Goal: Information Seeking & Learning: Compare options

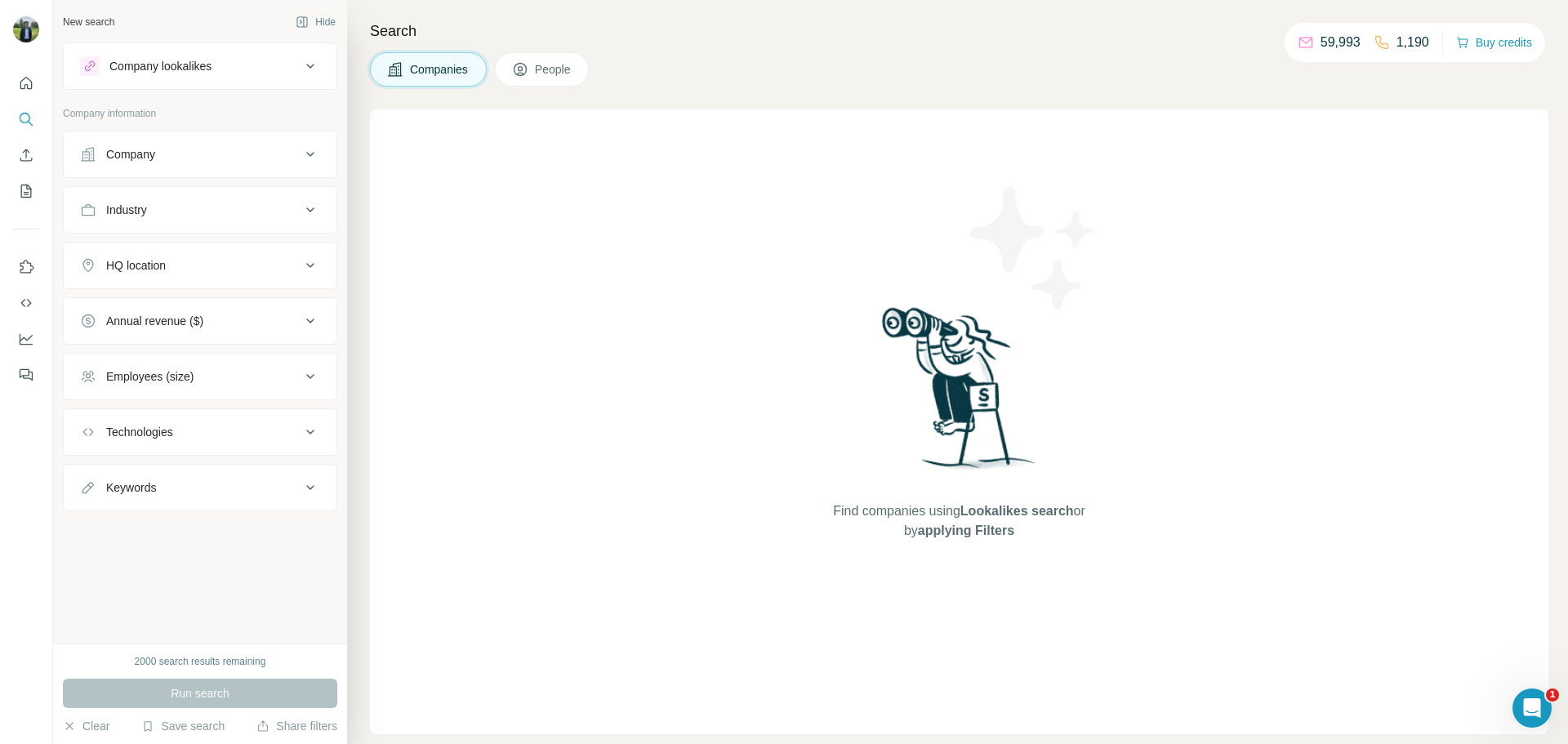
click at [193, 62] on div "Company lookalikes" at bounding box center [161, 65] width 102 height 16
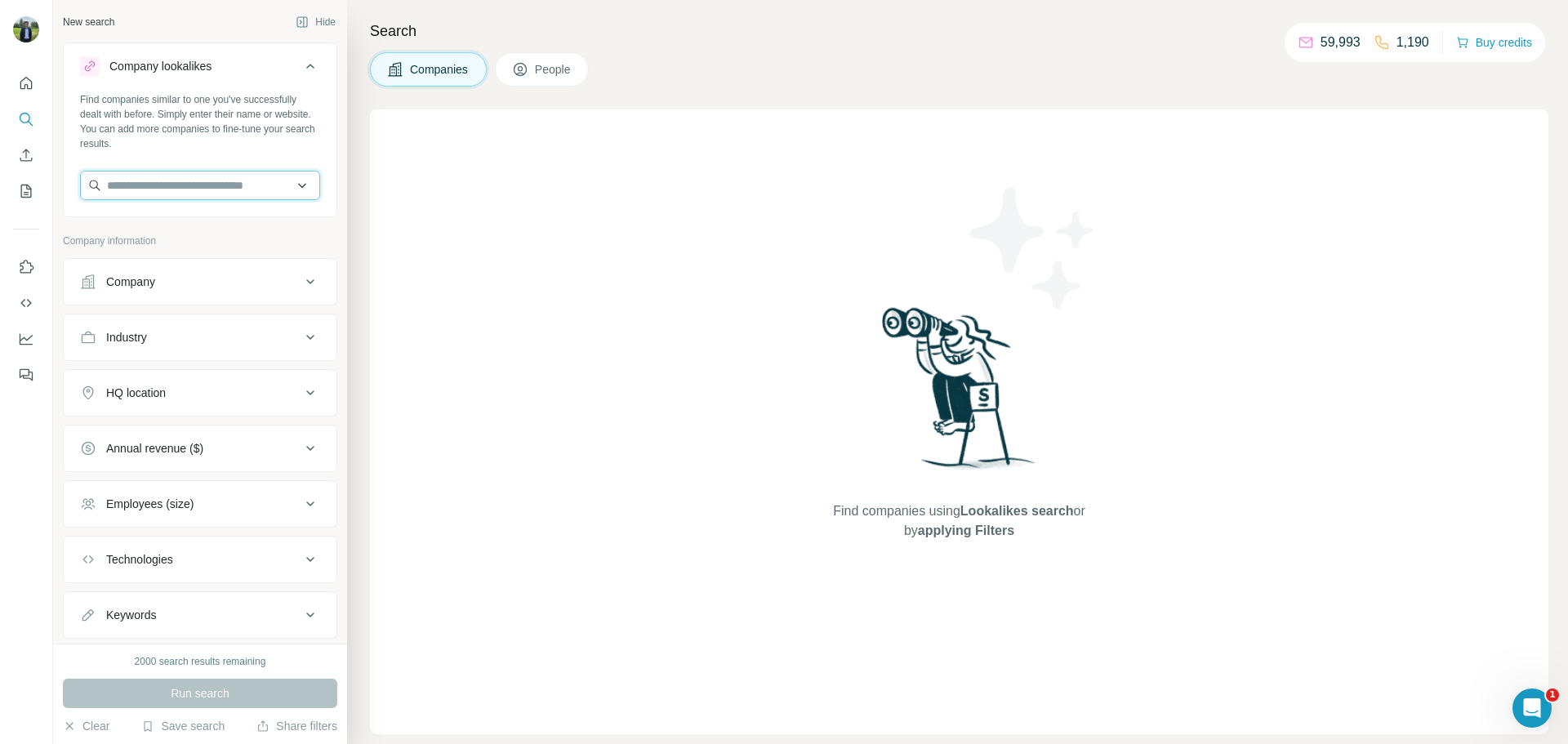
click at [187, 182] on input "text" at bounding box center [201, 185] width 241 height 29
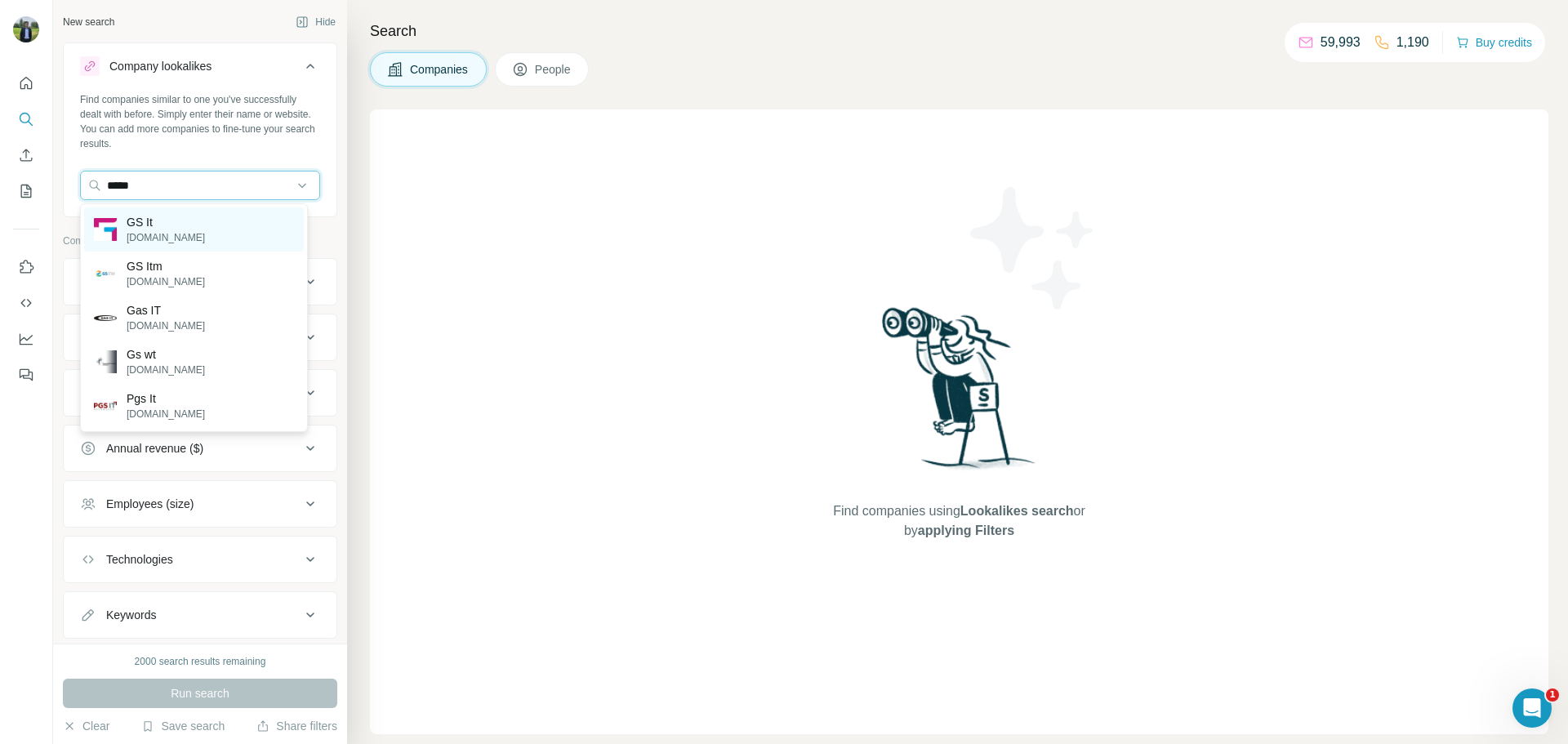
type input "*****"
click at [183, 244] on div "GS It [DOMAIN_NAME]" at bounding box center [194, 229] width 220 height 44
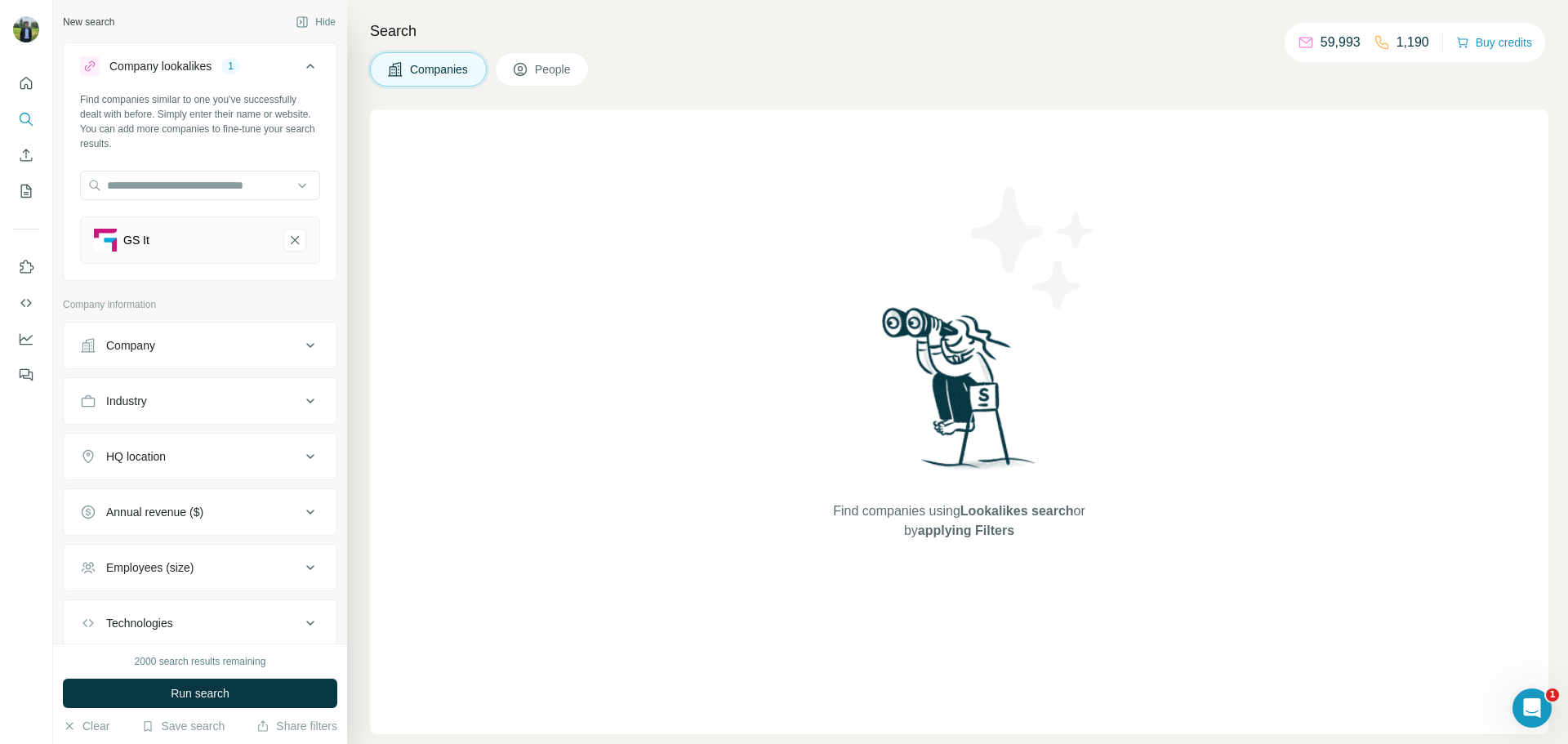
scroll to position [104, 0]
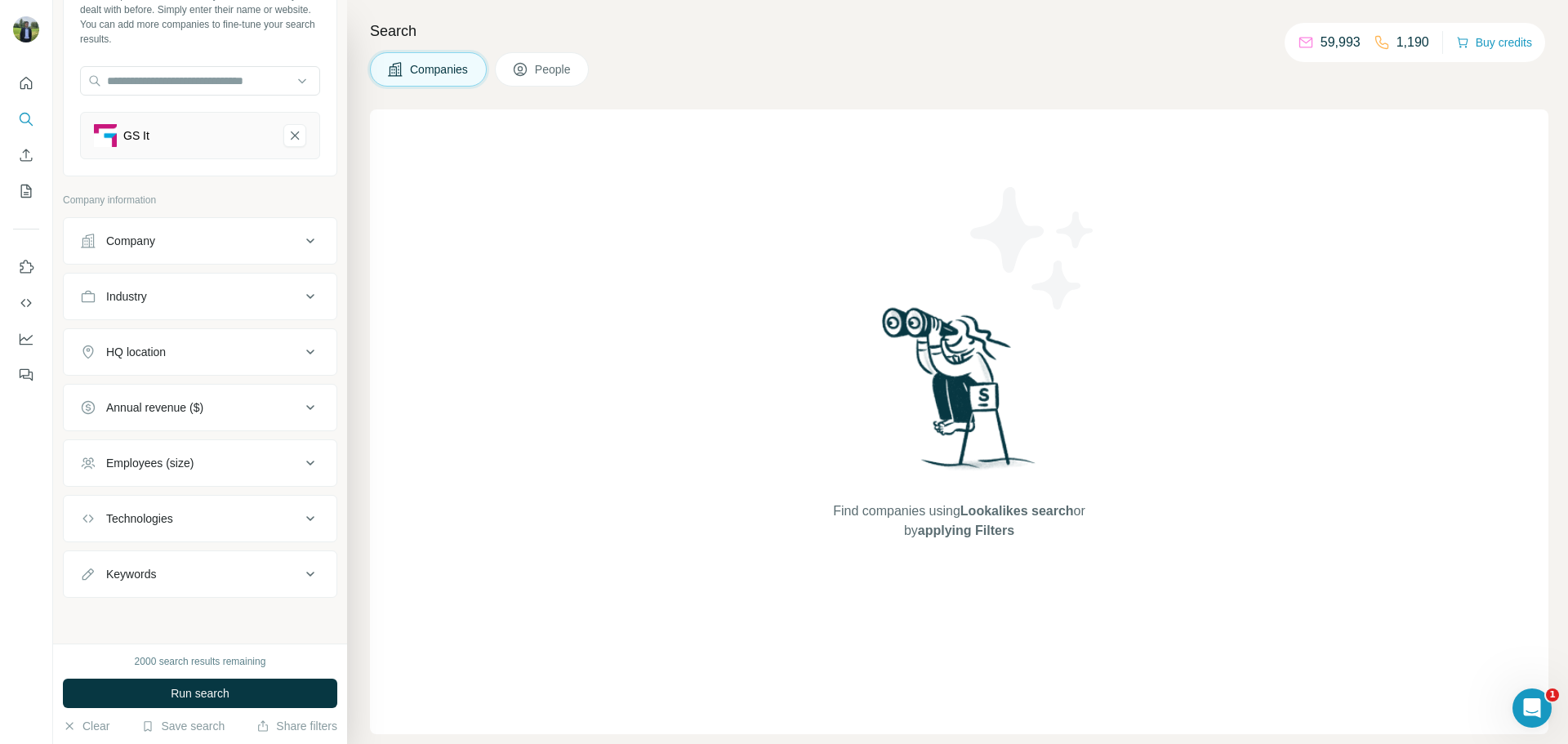
click at [160, 479] on button "Employees (size)" at bounding box center [200, 462] width 273 height 39
click at [86, 532] on icon at bounding box center [90, 529] width 20 height 20
click at [90, 558] on icon at bounding box center [90, 559] width 20 height 20
click at [90, 579] on icon at bounding box center [90, 589] width 20 height 20
click at [248, 454] on div "Employees (size) 3" at bounding box center [190, 462] width 221 height 16
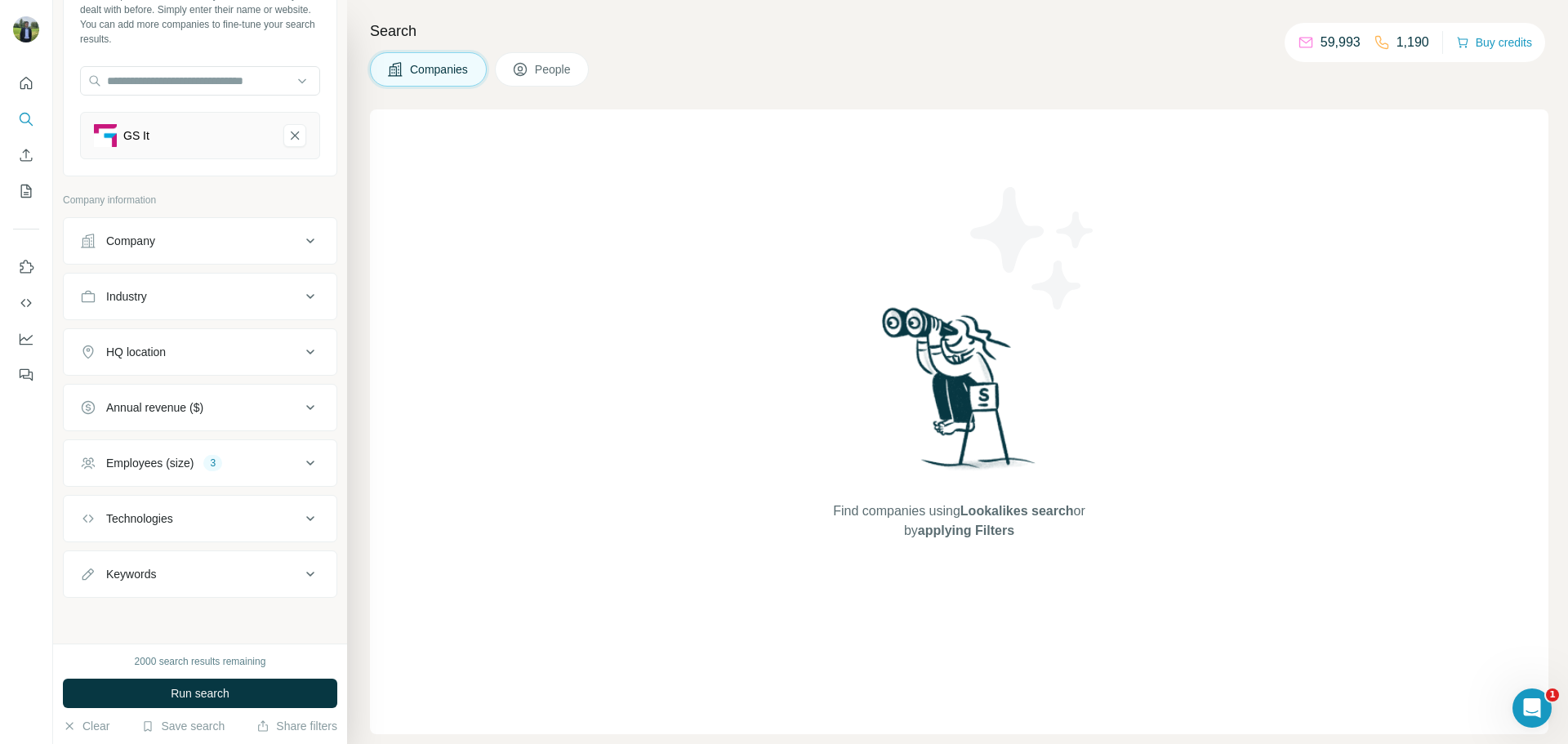
click at [193, 353] on div "HQ location" at bounding box center [190, 351] width 221 height 16
click at [188, 390] on input "text" at bounding box center [201, 392] width 241 height 29
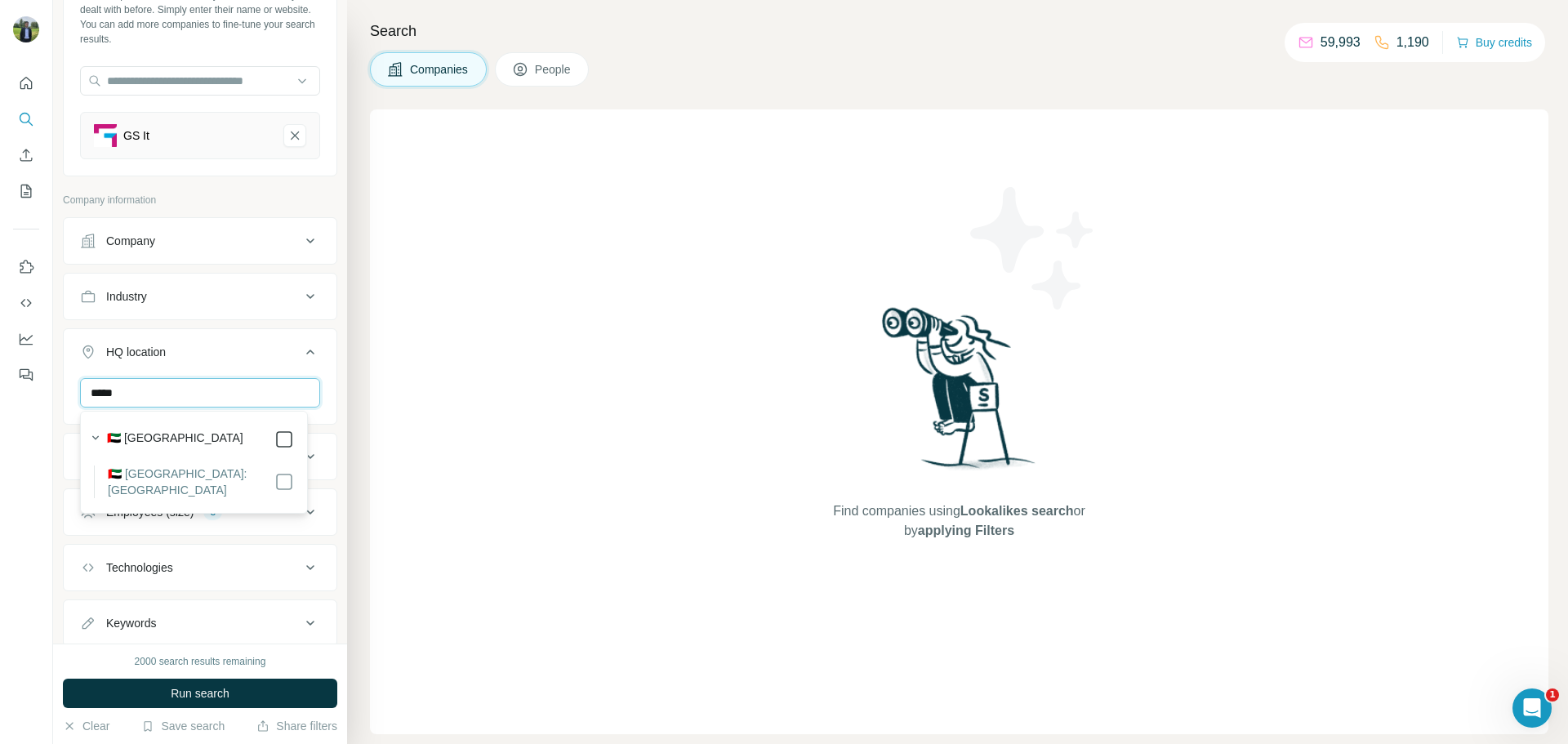
type input "*****"
click at [442, 399] on div "Find companies using Lookalikes search or by applying Filters" at bounding box center [959, 422] width 1179 height 625
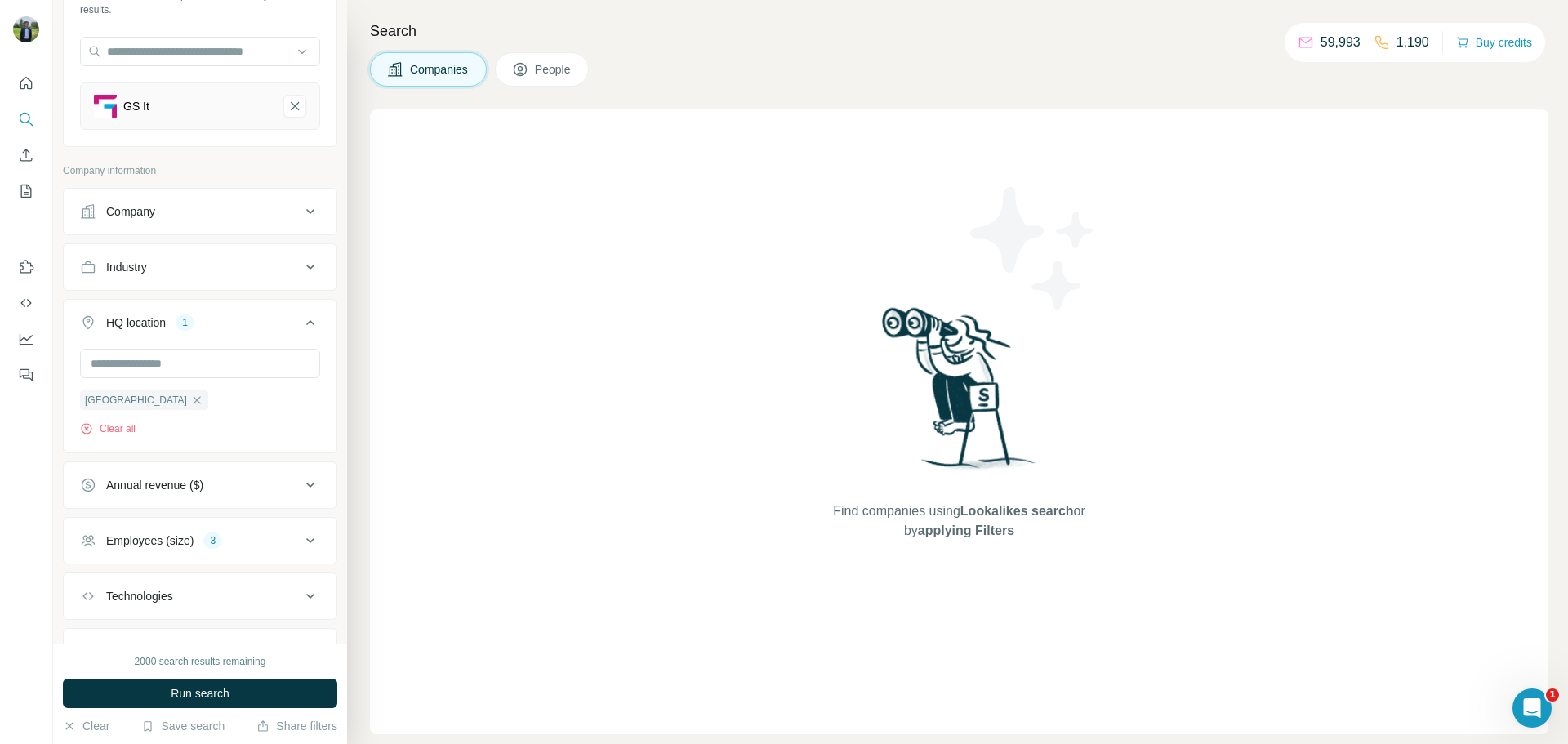
scroll to position [134, 0]
click at [241, 474] on button "Annual revenue ($)" at bounding box center [200, 484] width 273 height 39
click at [80, 549] on div "0-1M 1-10M 10-50M 50-100M 100-500M 500-1000M >1000M" at bounding box center [200, 617] width 273 height 215
click at [82, 548] on icon at bounding box center [89, 550] width 16 height 16
click at [96, 585] on icon at bounding box center [90, 580] width 20 height 20
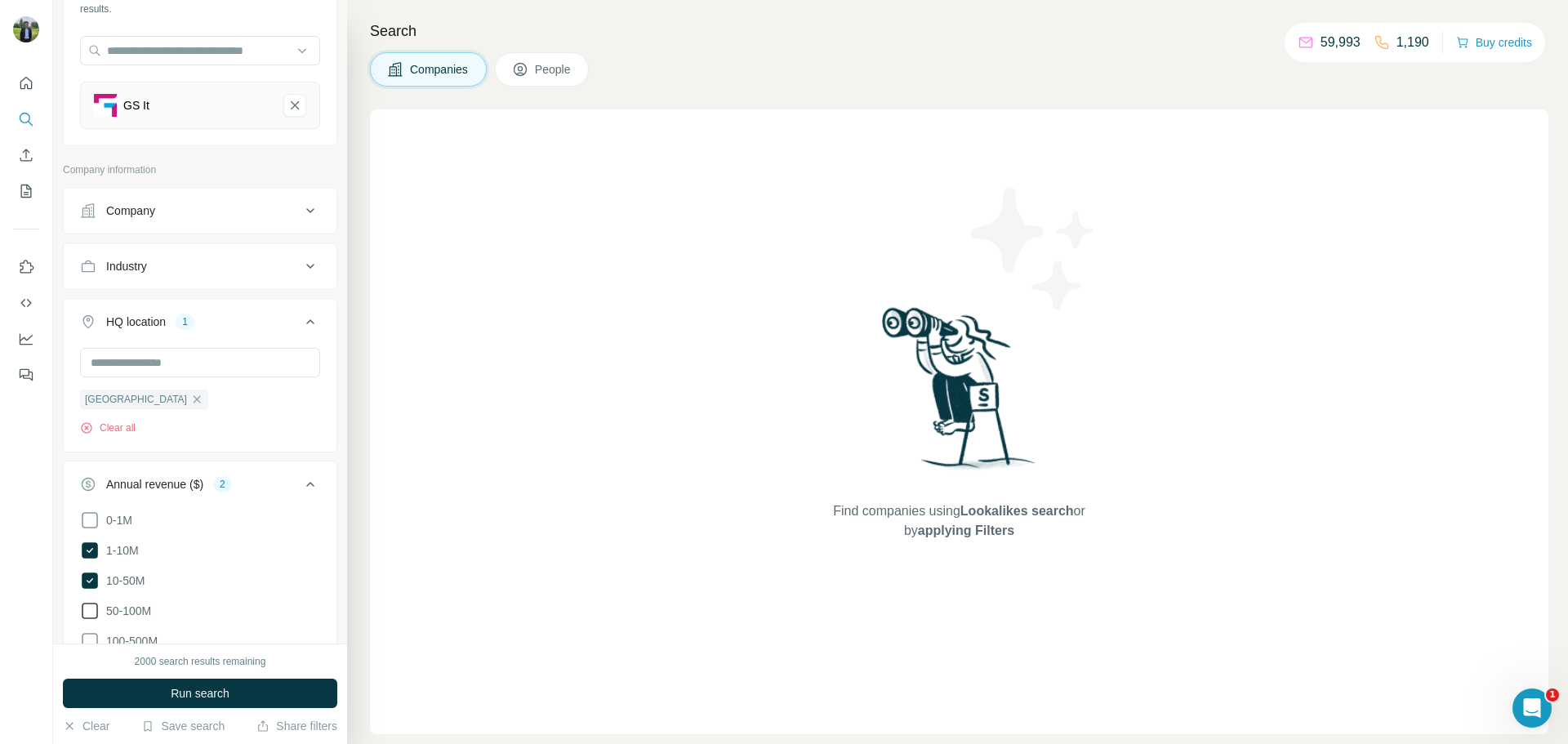
click at [94, 610] on icon at bounding box center [90, 611] width 20 height 20
click at [300, 483] on icon at bounding box center [310, 484] width 20 height 20
click at [234, 694] on button "Run search" at bounding box center [200, 693] width 275 height 29
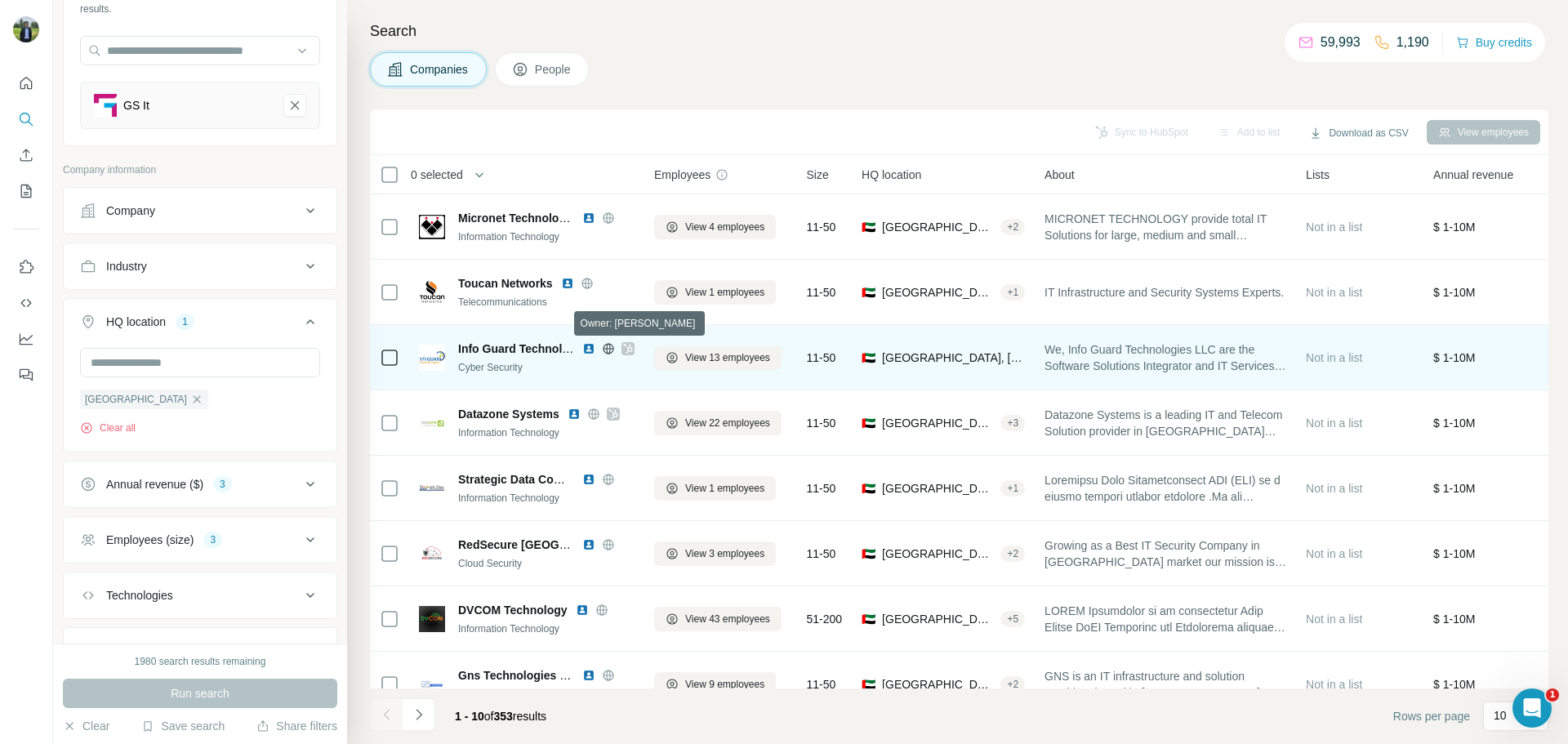
click at [630, 347] on icon at bounding box center [627, 348] width 9 height 9
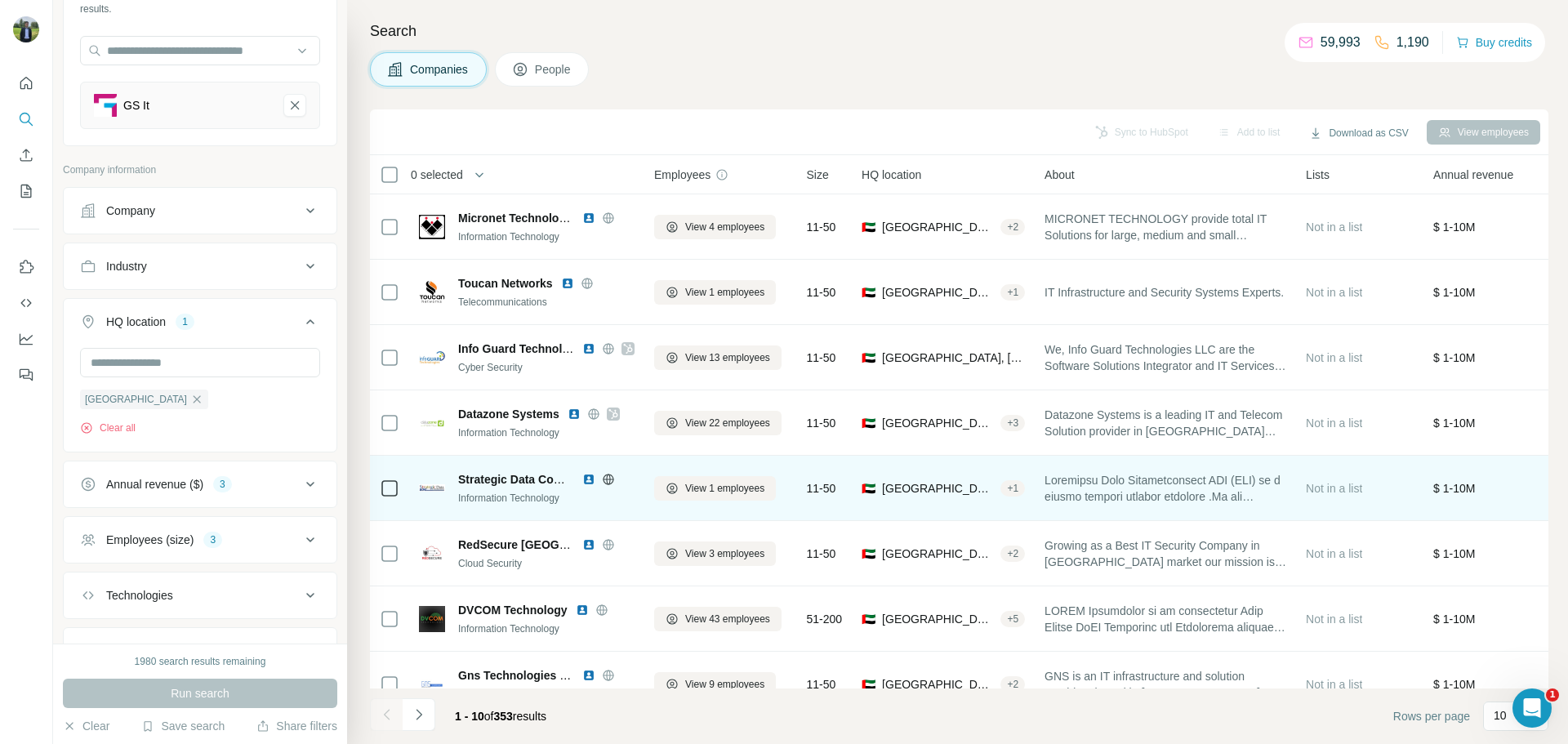
click at [588, 481] on img at bounding box center [589, 479] width 13 height 13
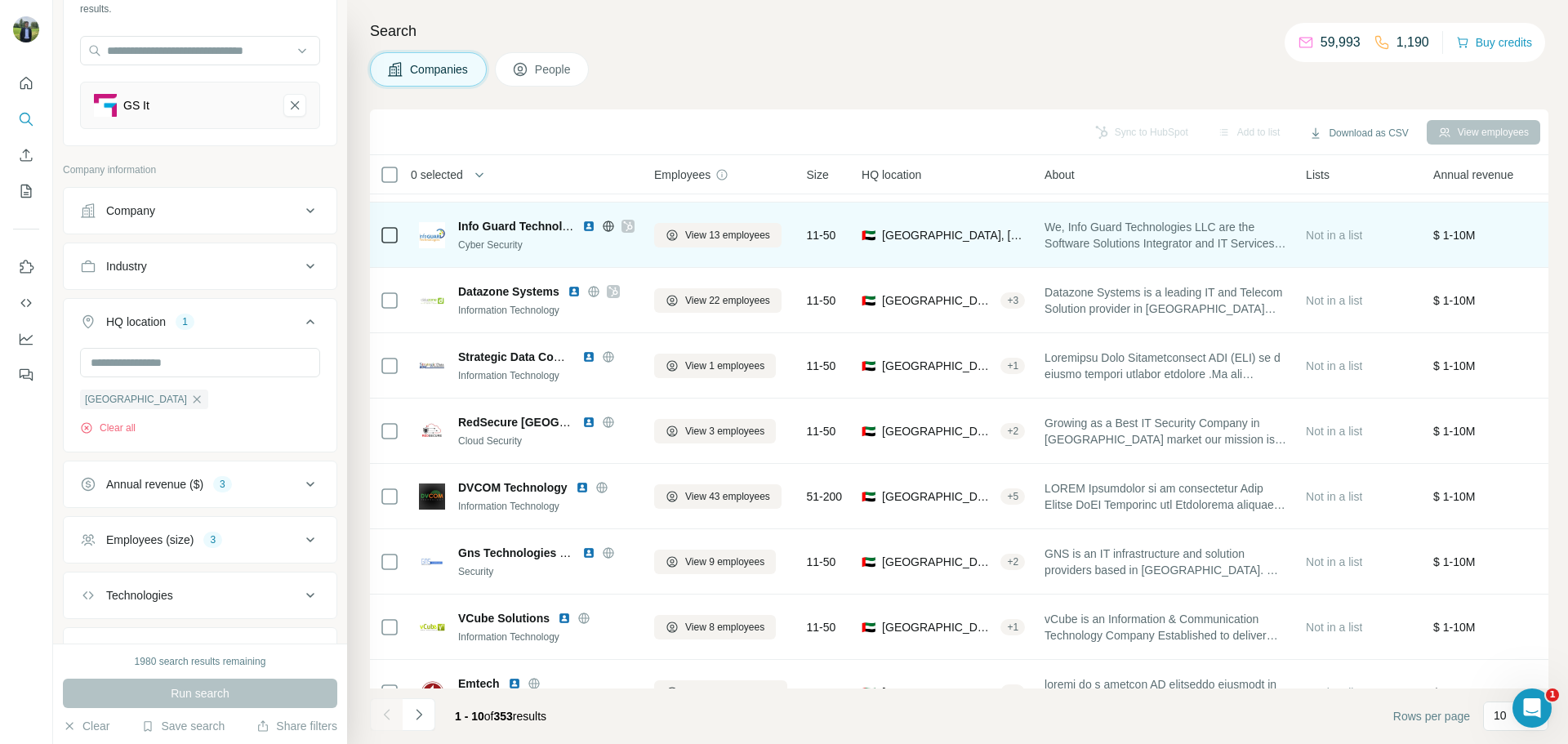
scroll to position [134, 0]
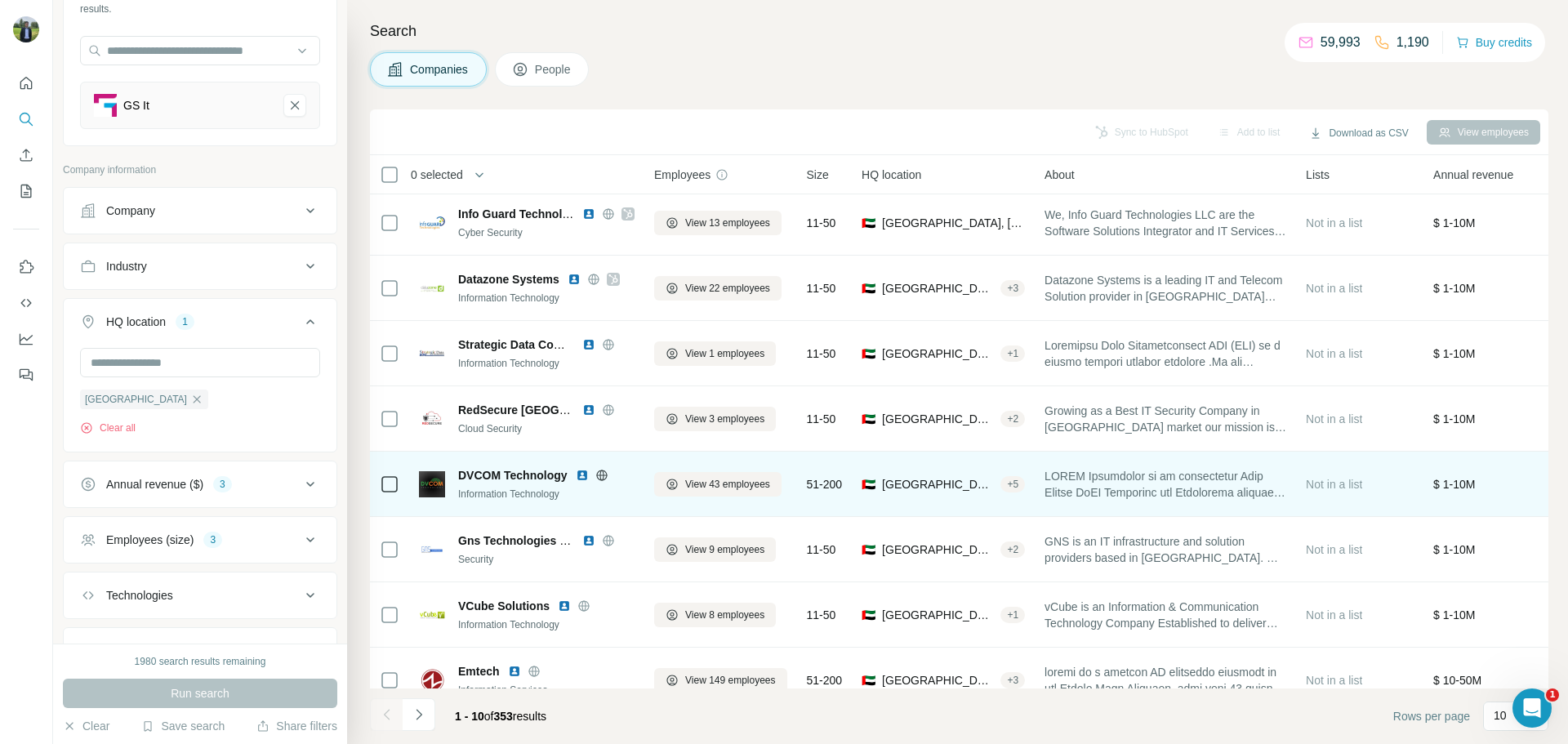
click at [581, 478] on img at bounding box center [582, 475] width 13 height 13
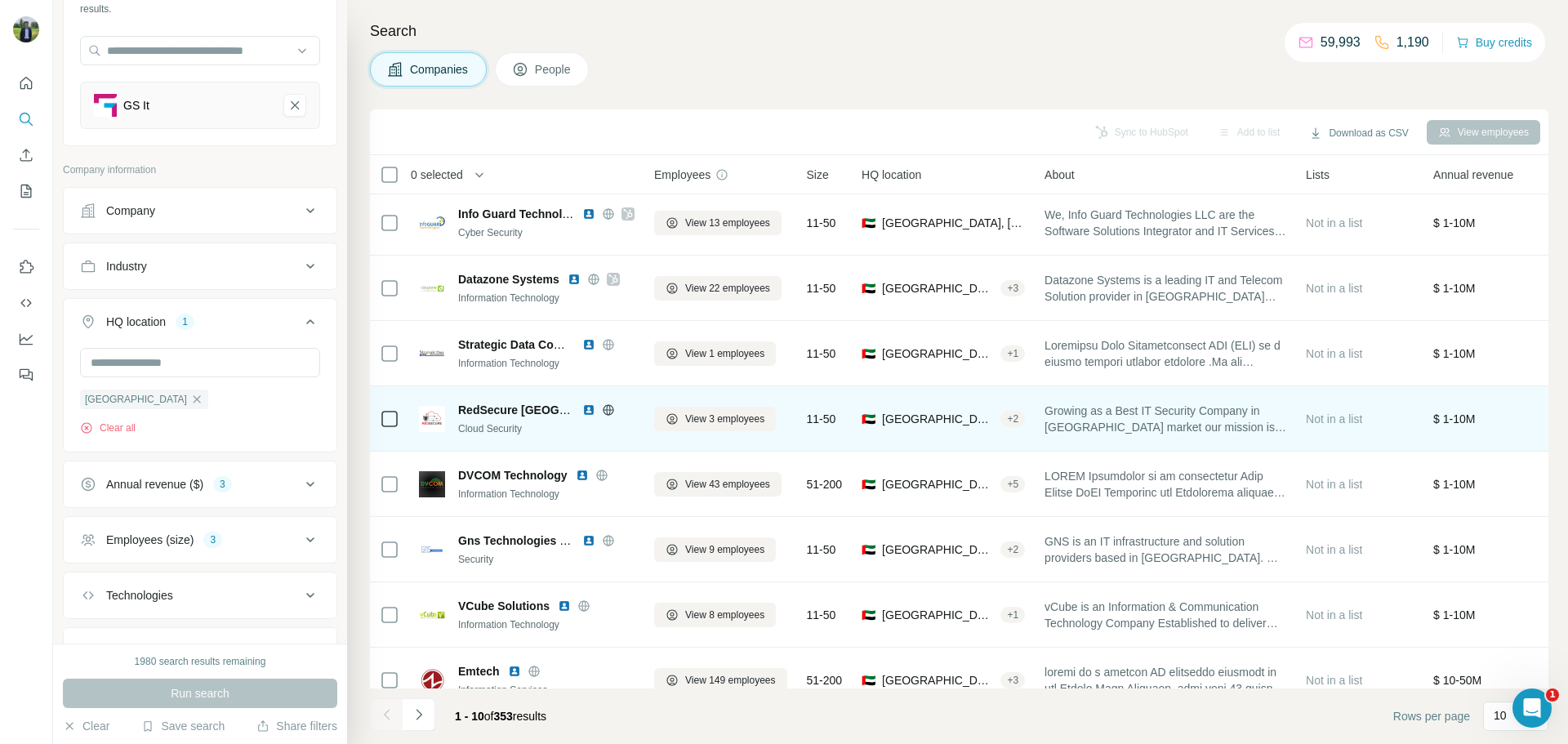
click at [589, 412] on img at bounding box center [589, 410] width 13 height 13
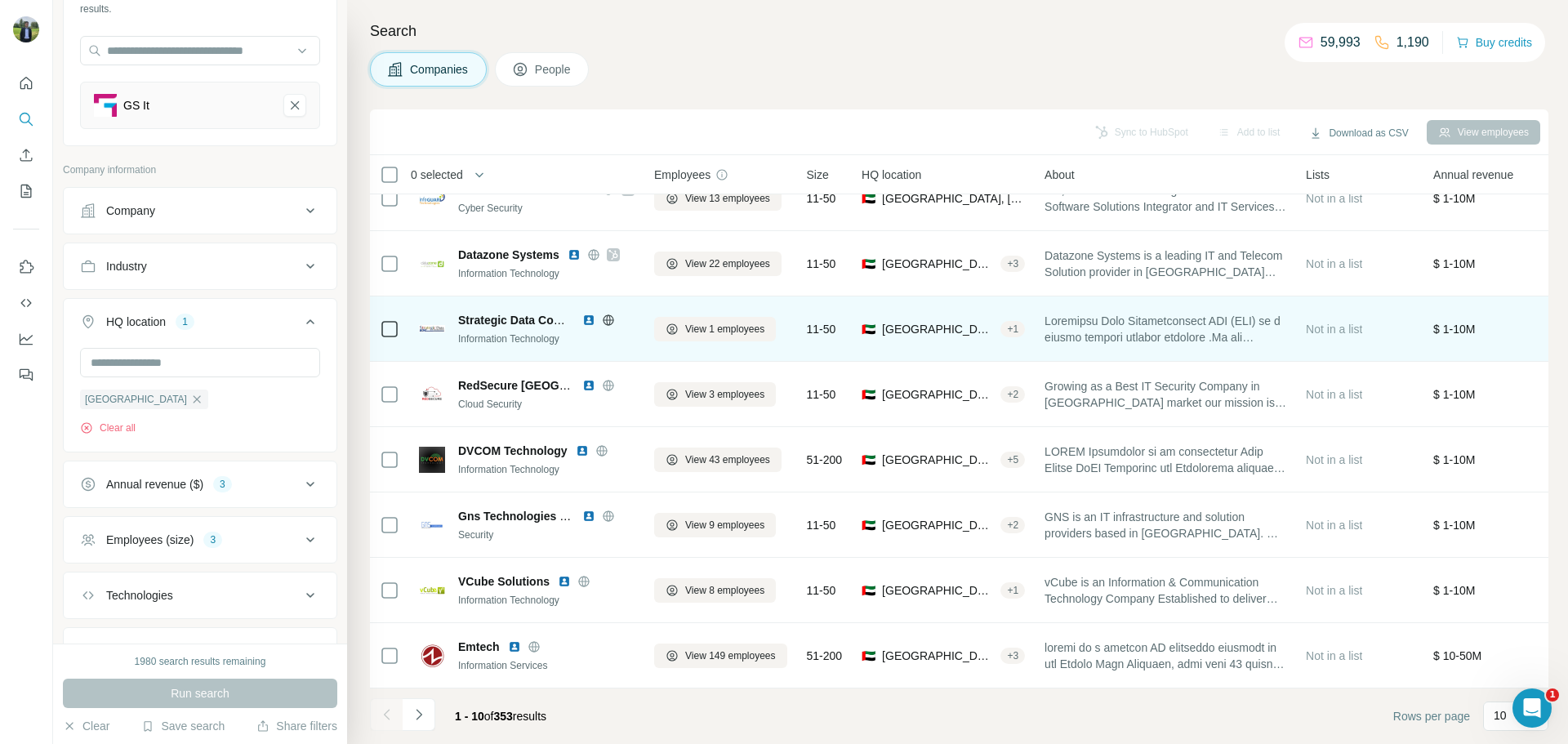
scroll to position [168, 0]
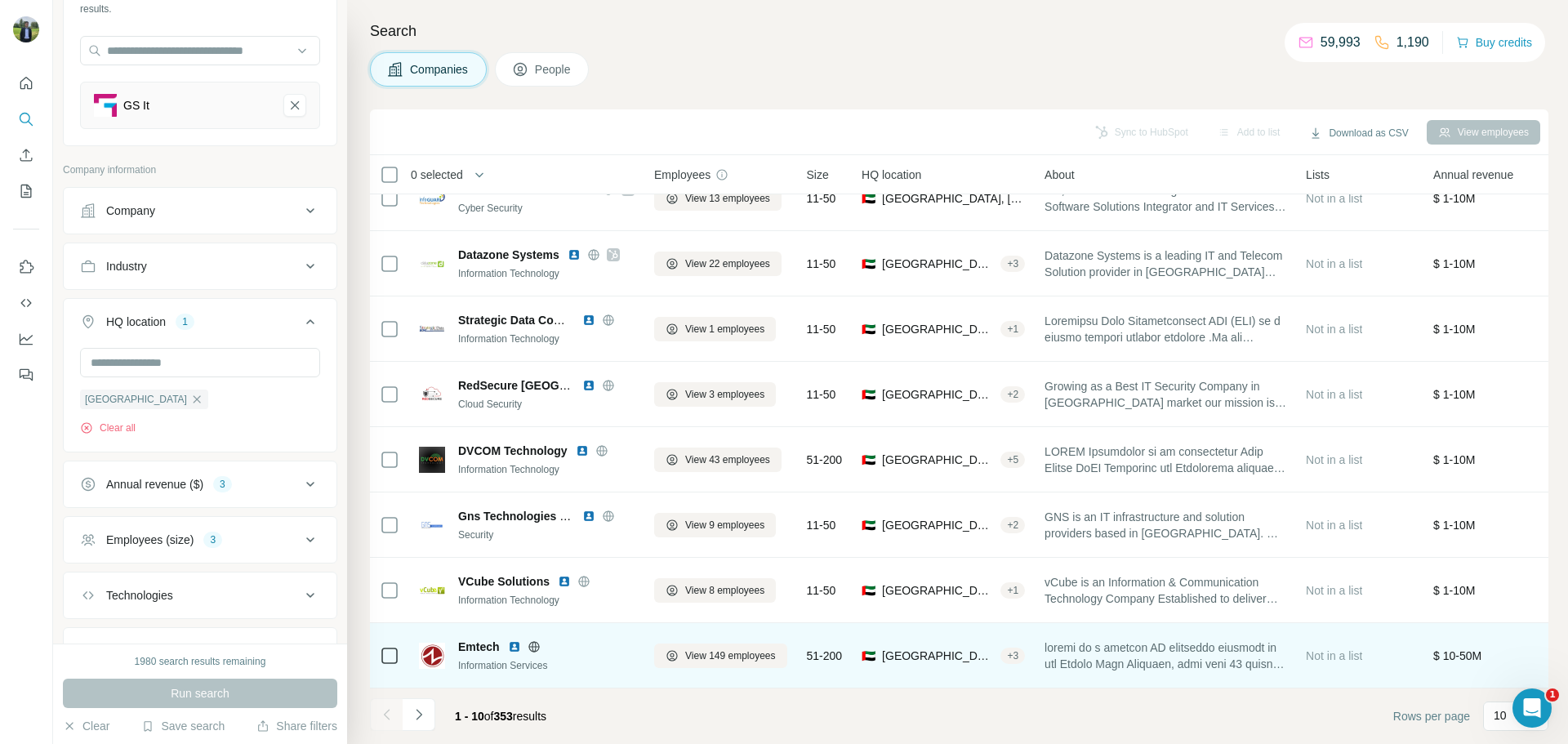
click at [515, 641] on img at bounding box center [515, 647] width 13 height 13
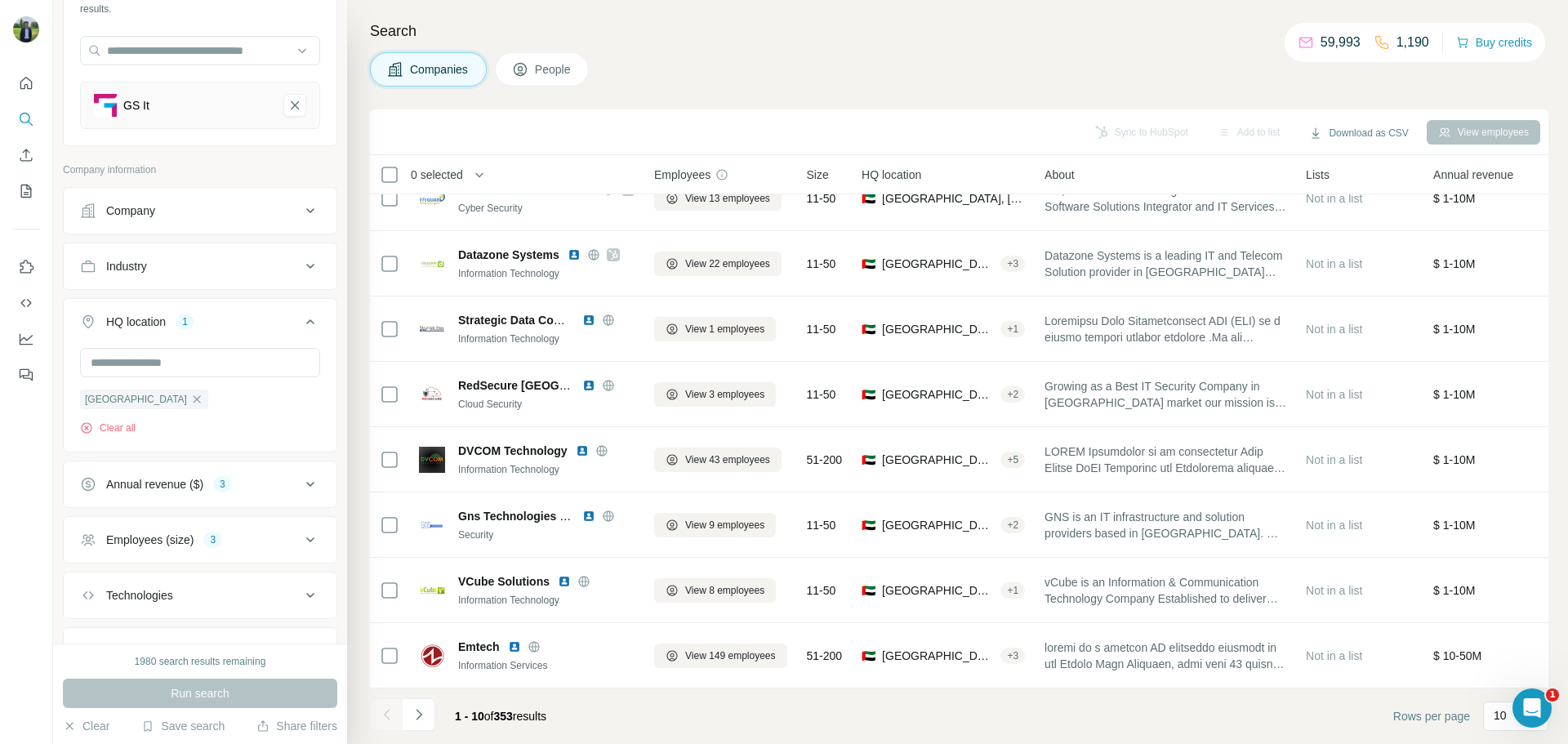
drag, startPoint x: 425, startPoint y: 723, endPoint x: 766, endPoint y: 731, distance: 341.1
click at [823, 714] on footer "1 - 10 of 353 results Rows per page 10" at bounding box center [959, 716] width 1179 height 56
click at [413, 724] on button "Navigate to next page" at bounding box center [419, 714] width 33 height 33
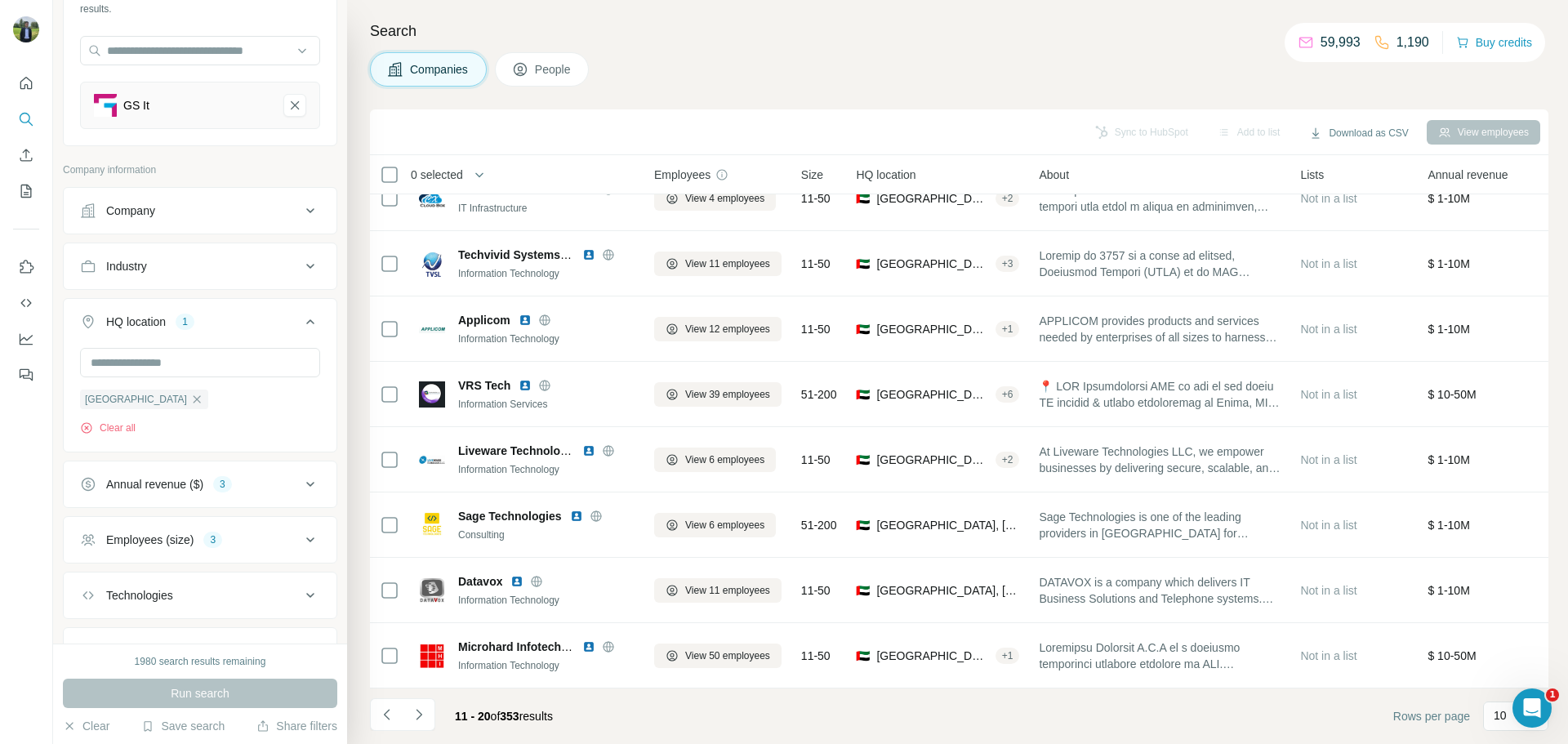
scroll to position [0, 0]
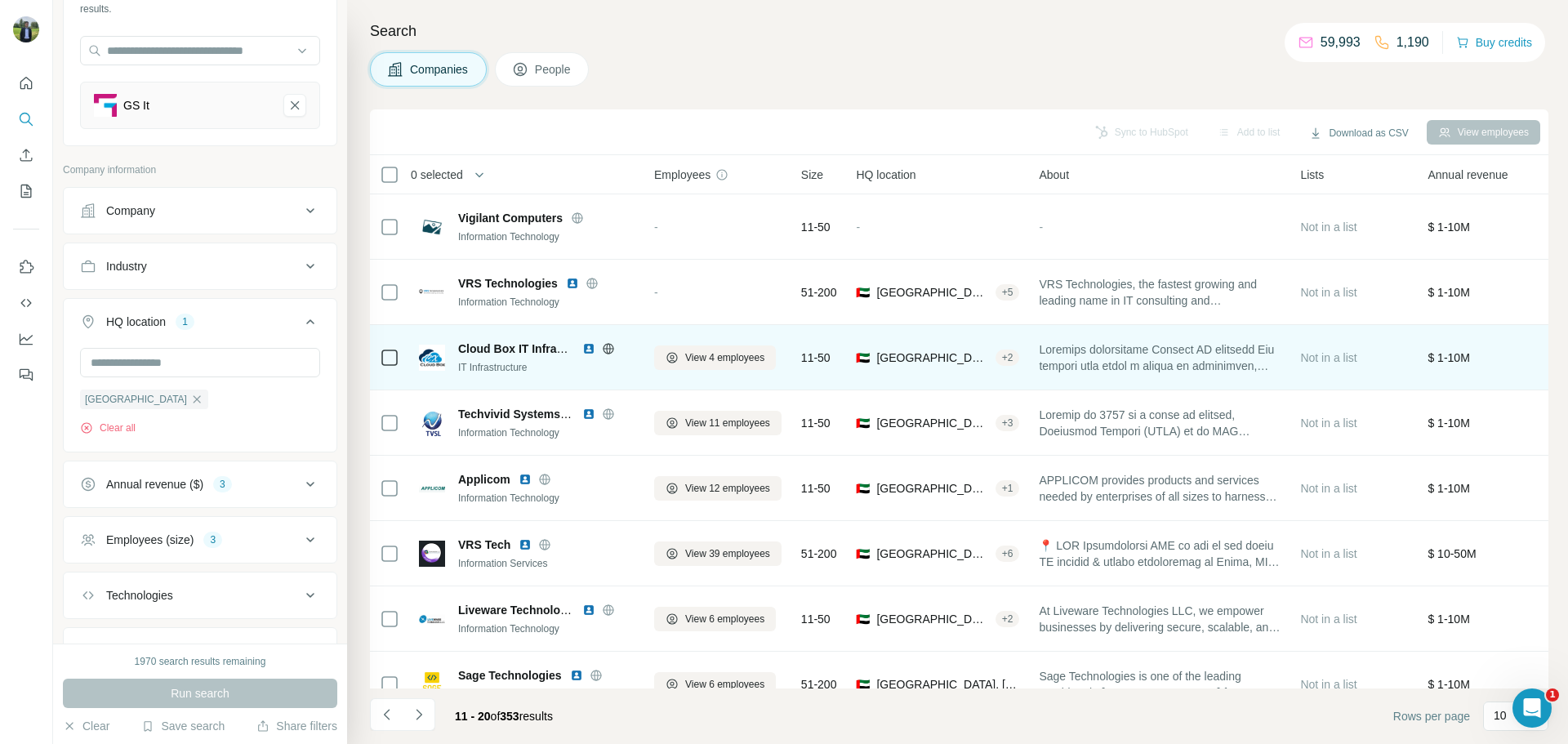
click at [588, 347] on img at bounding box center [589, 348] width 13 height 13
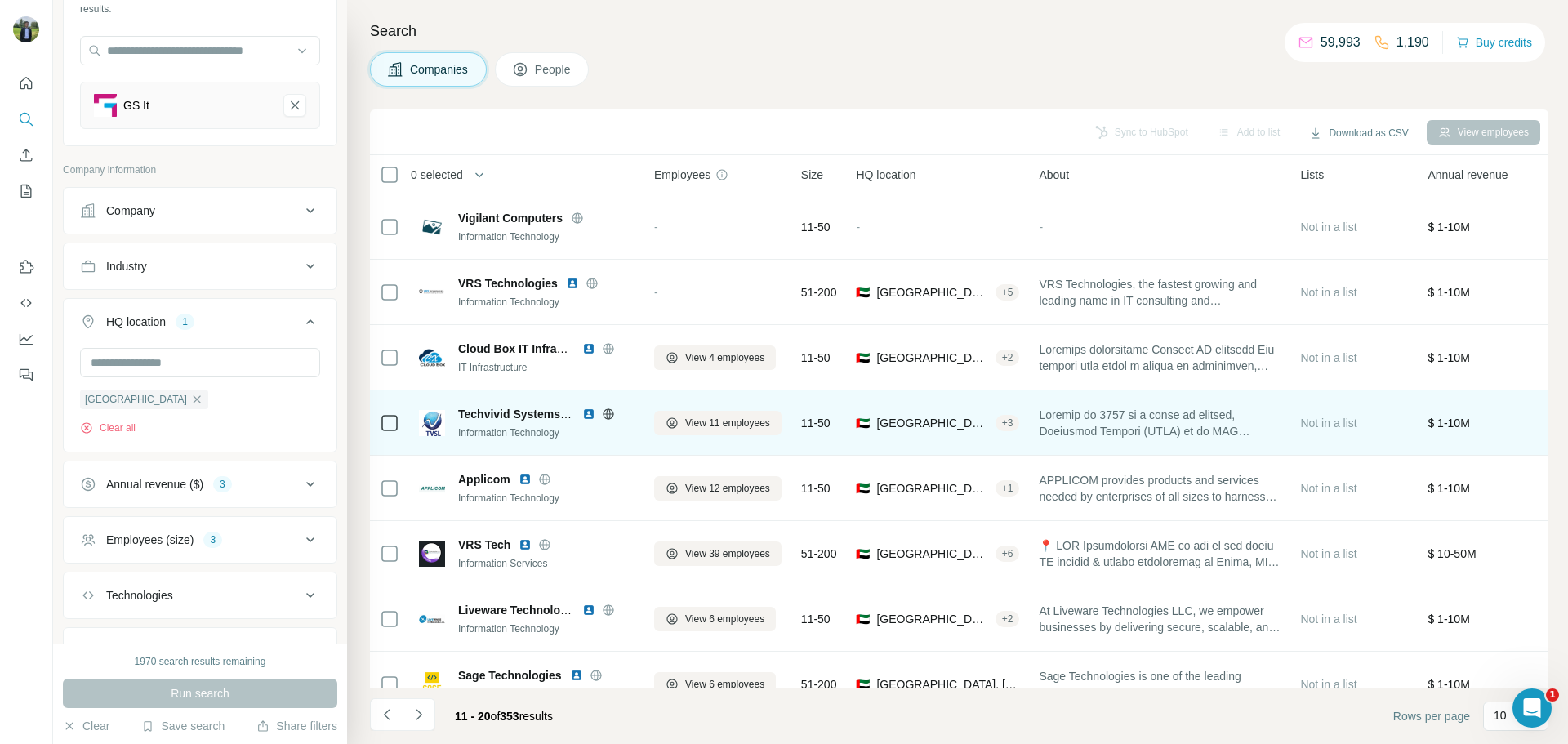
click at [592, 416] on img at bounding box center [589, 414] width 13 height 13
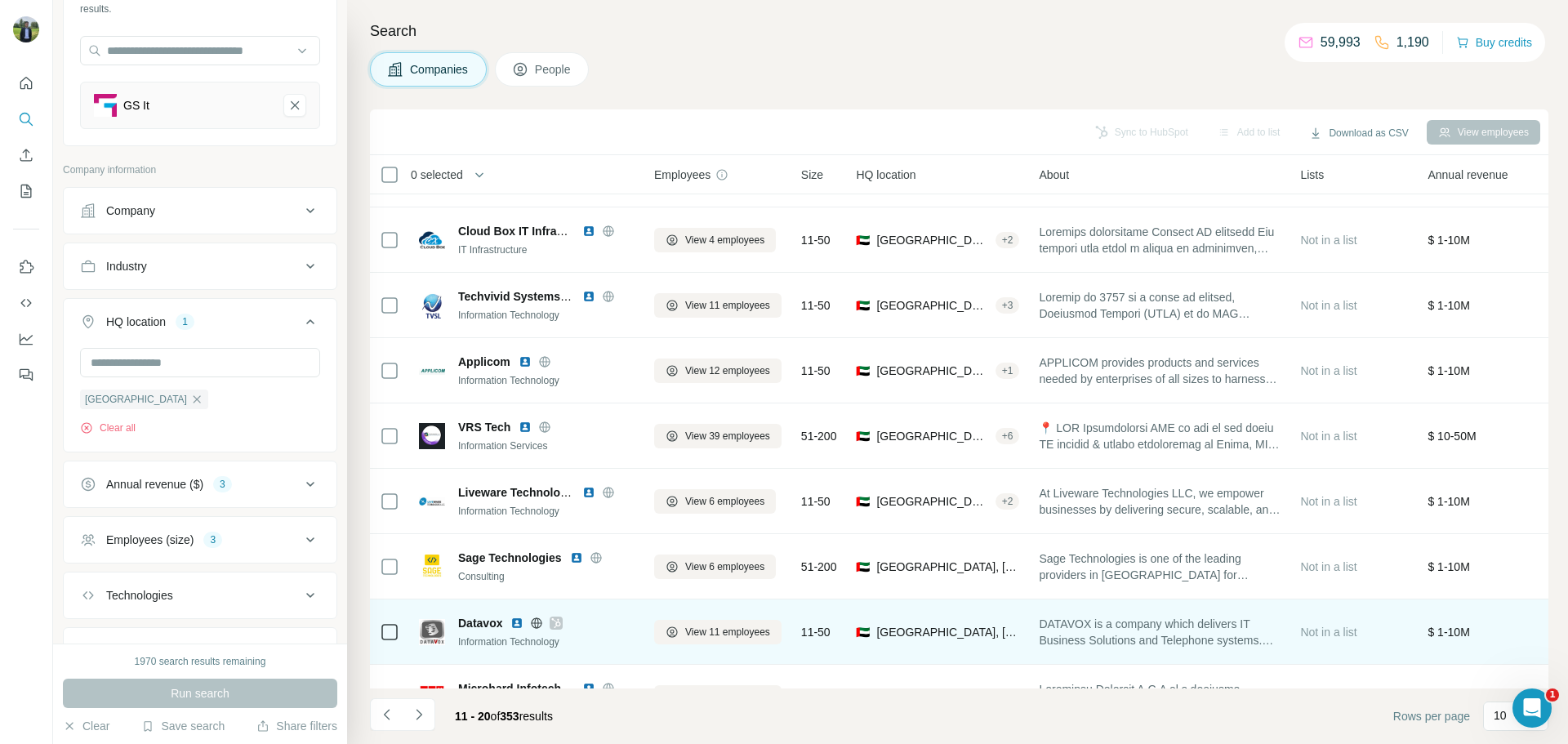
scroll to position [168, 0]
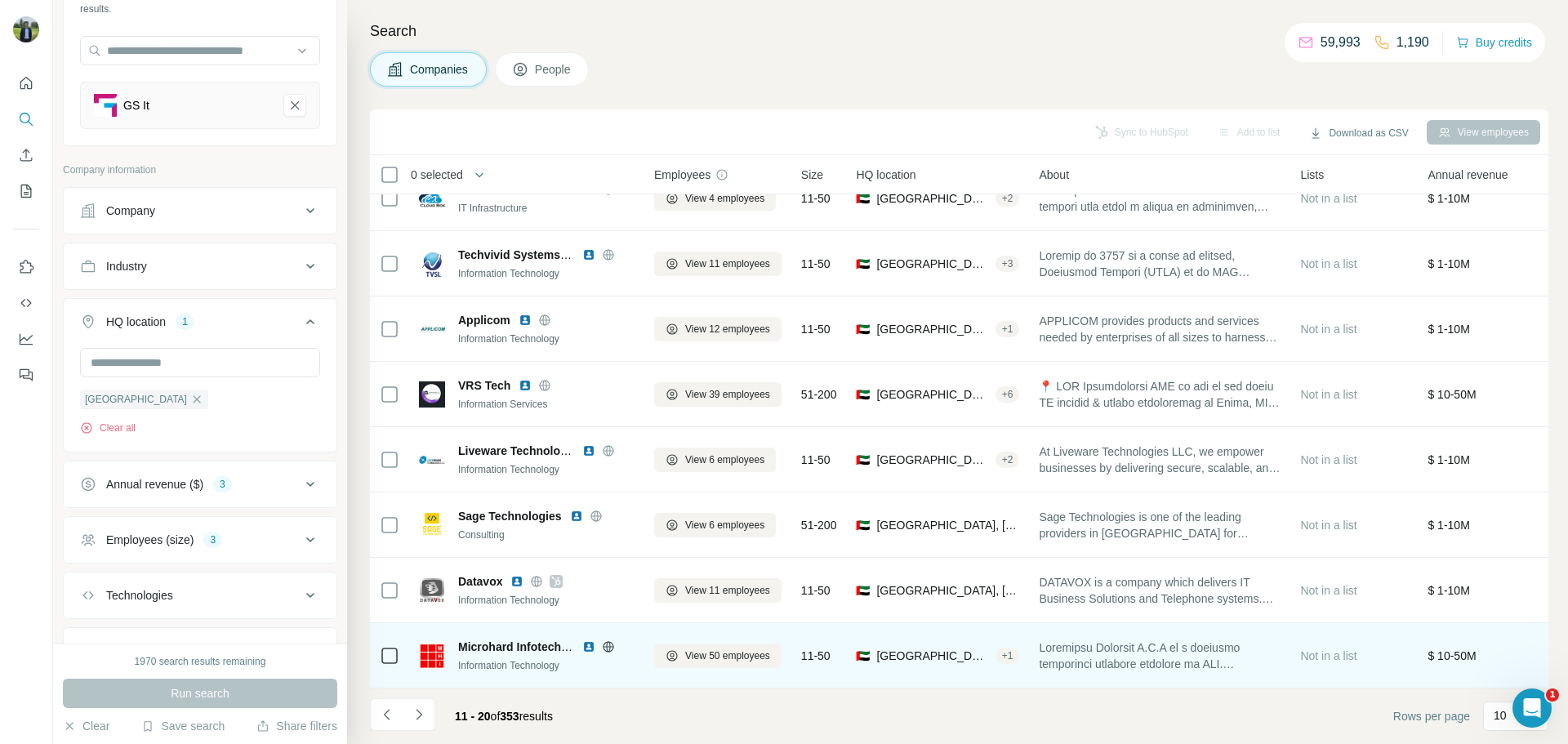
click at [591, 640] on img at bounding box center [589, 647] width 13 height 13
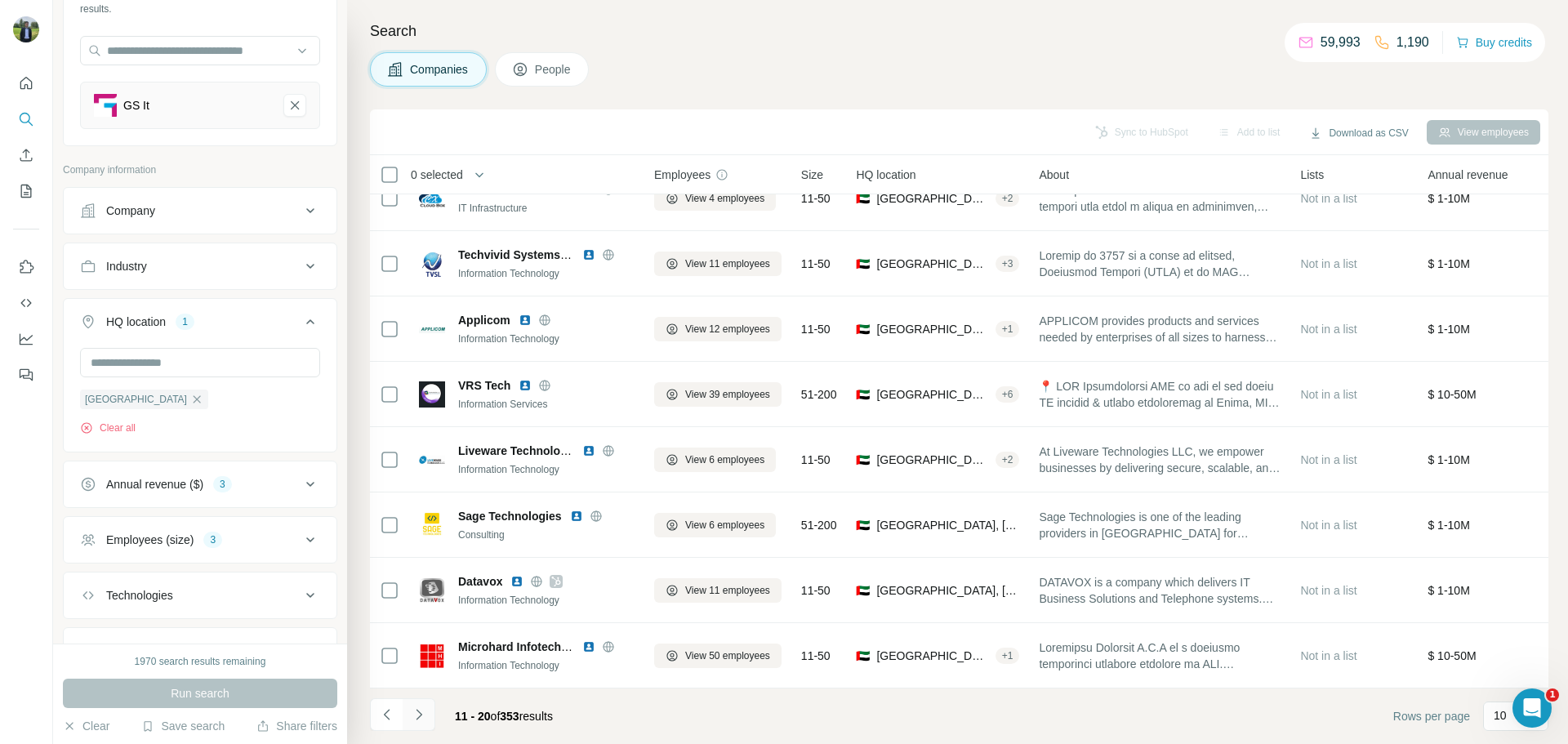
click at [421, 717] on icon "Navigate to next page" at bounding box center [419, 714] width 16 height 16
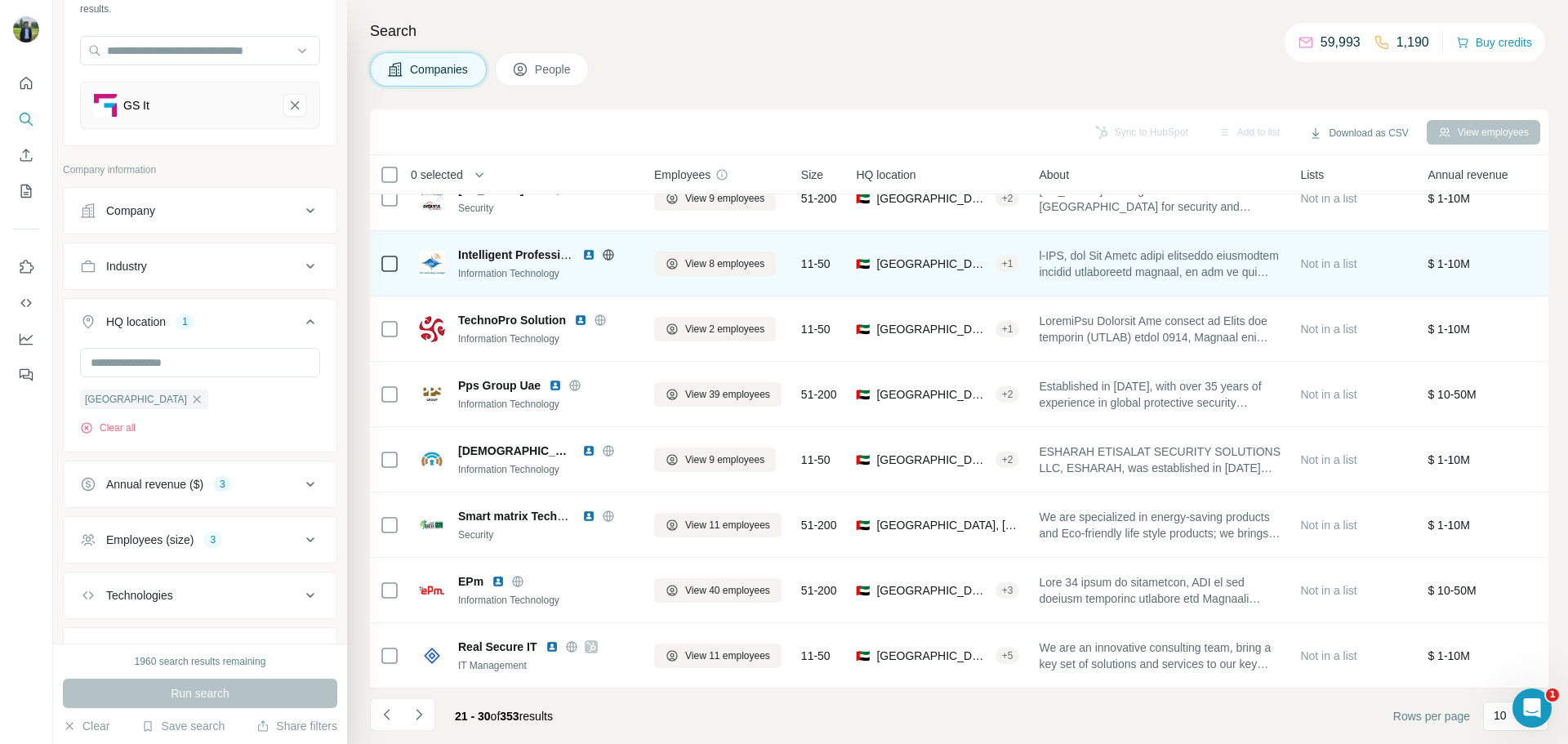
scroll to position [167, 0]
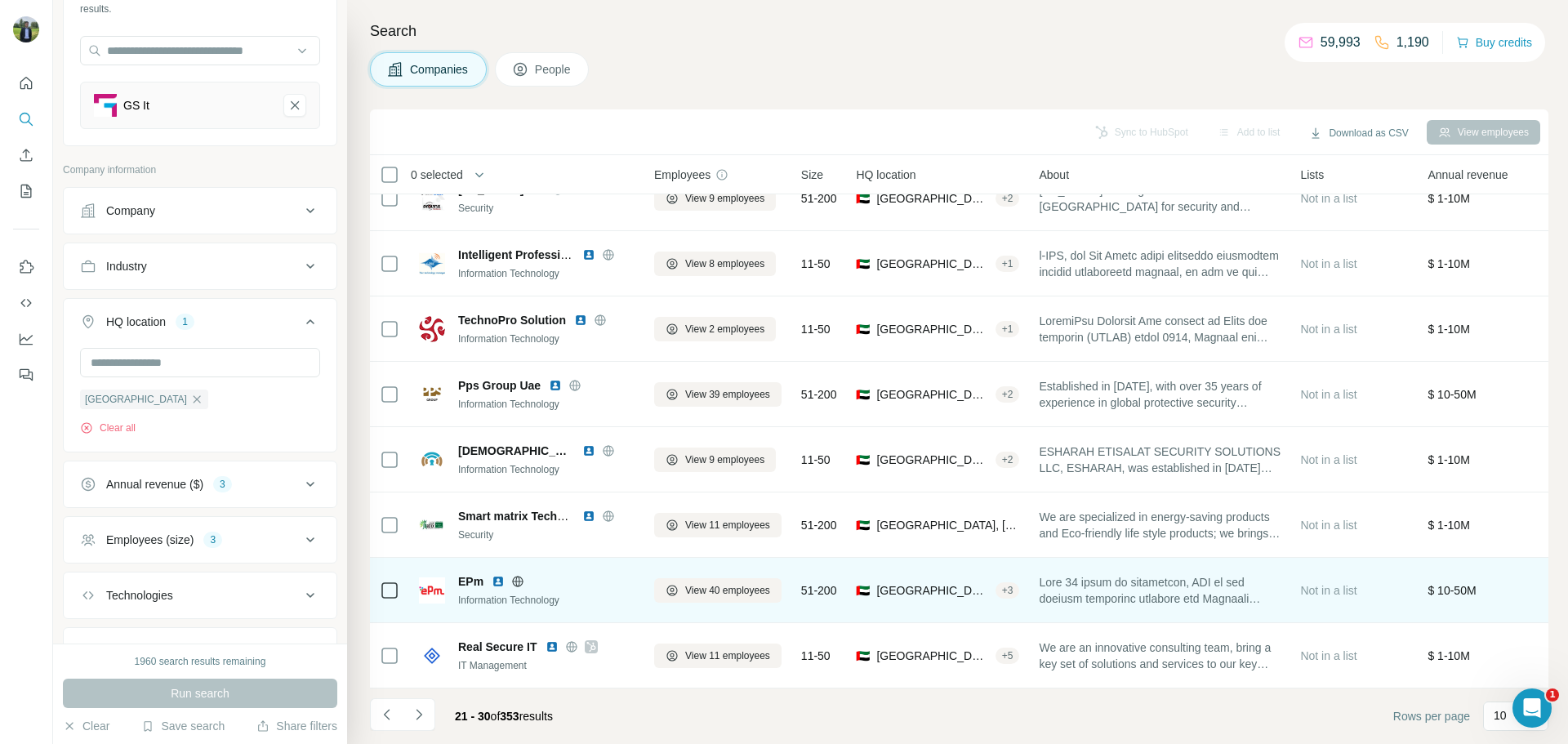
click at [499, 575] on img at bounding box center [498, 581] width 13 height 13
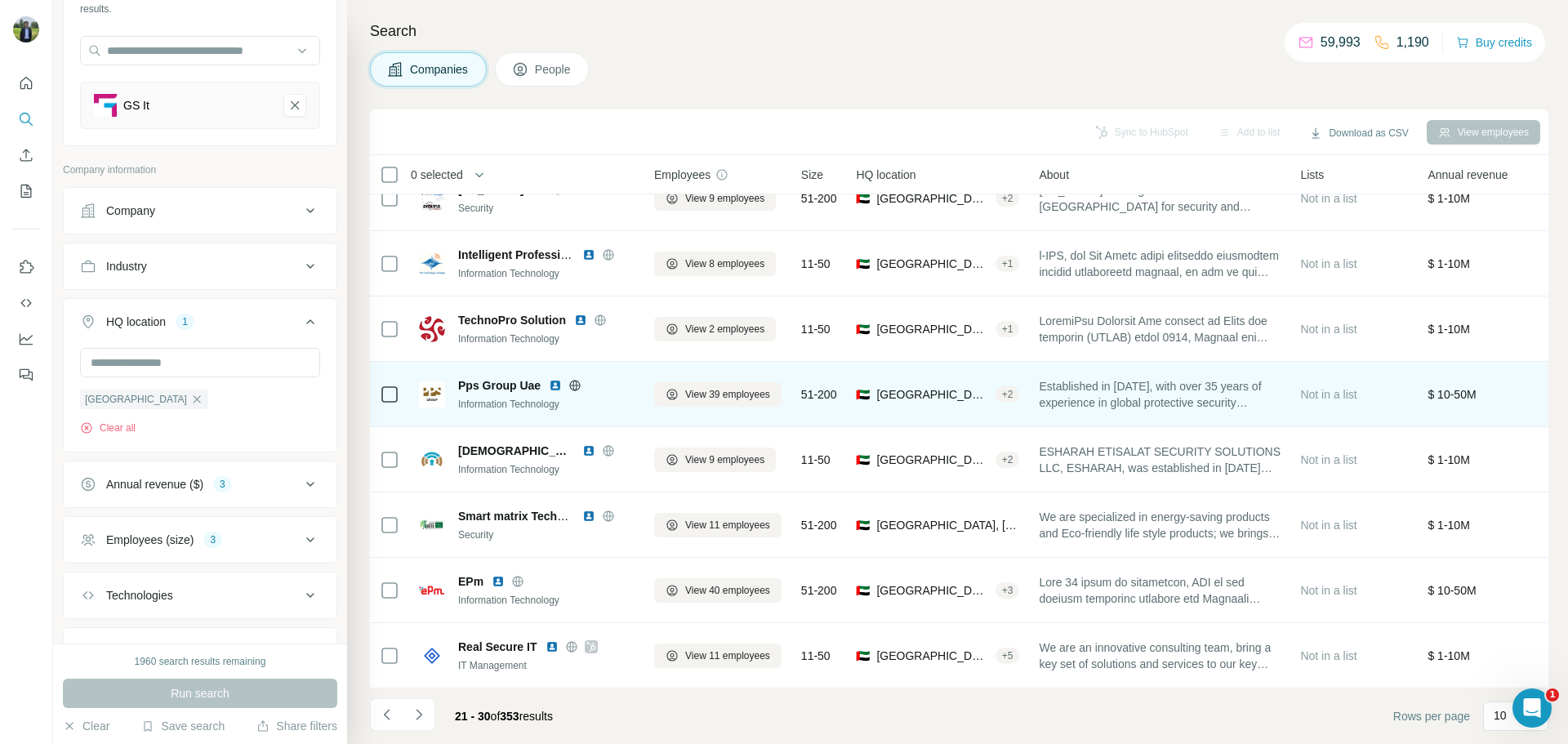
scroll to position [168, 0]
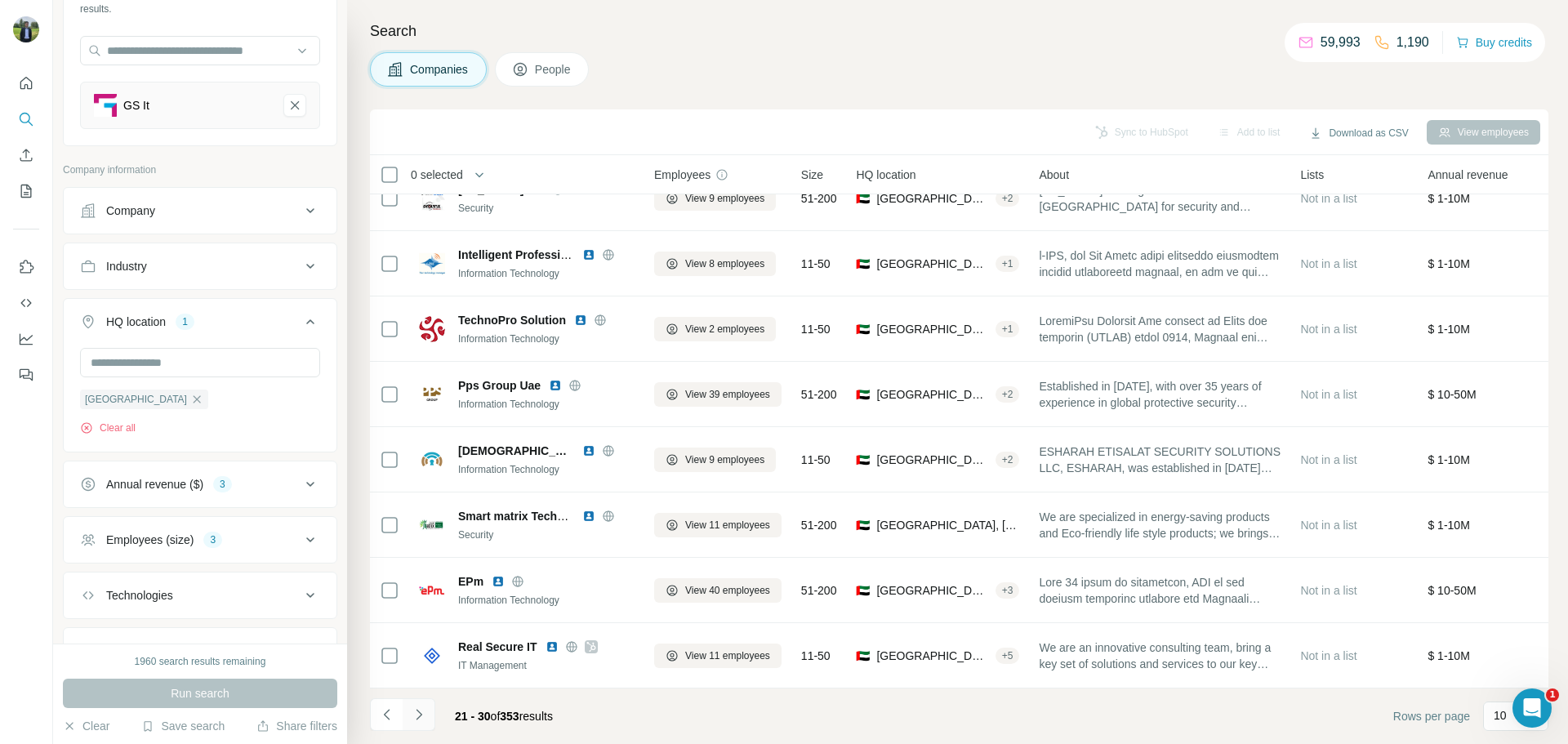
click at [420, 717] on icon "Navigate to next page" at bounding box center [419, 714] width 16 height 16
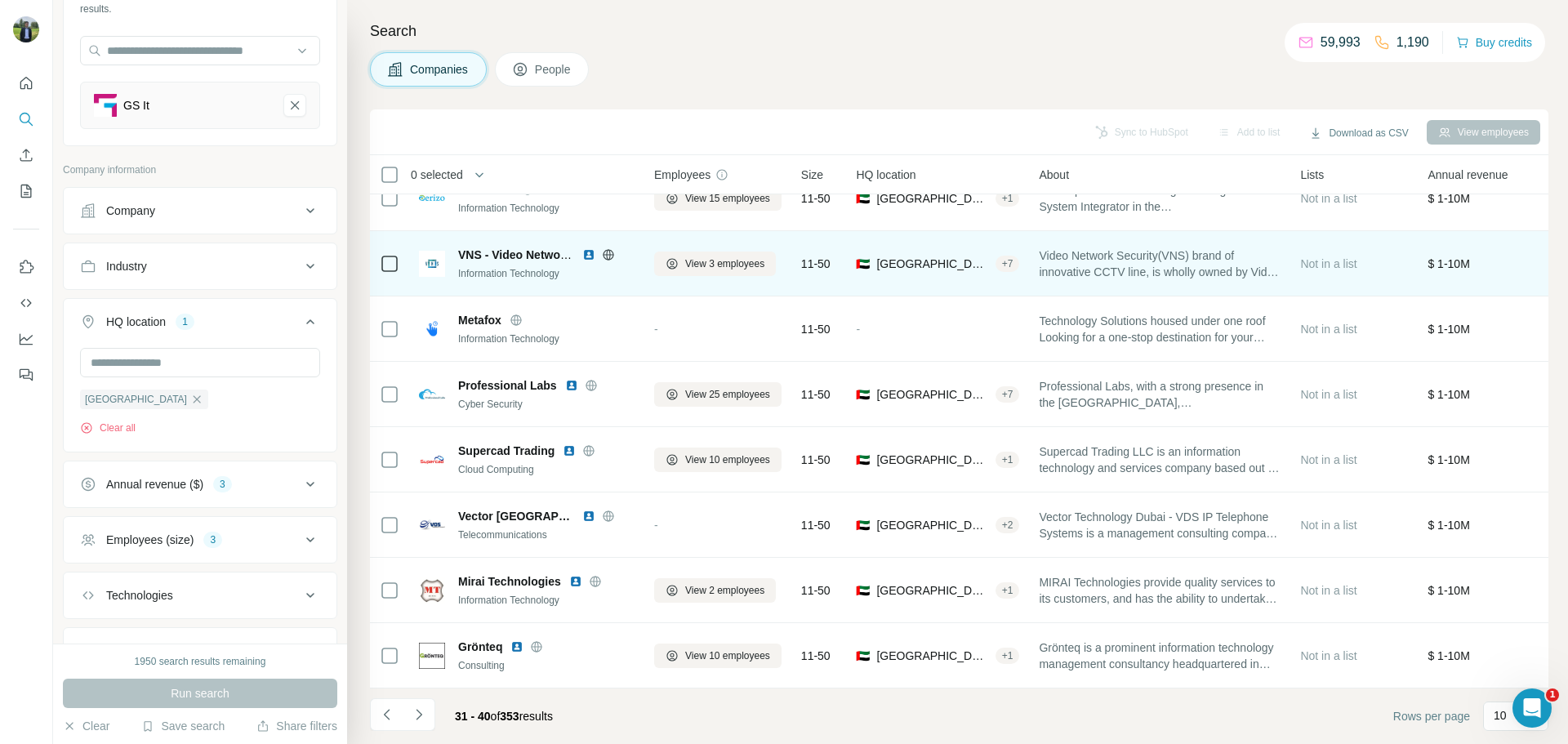
scroll to position [0, 0]
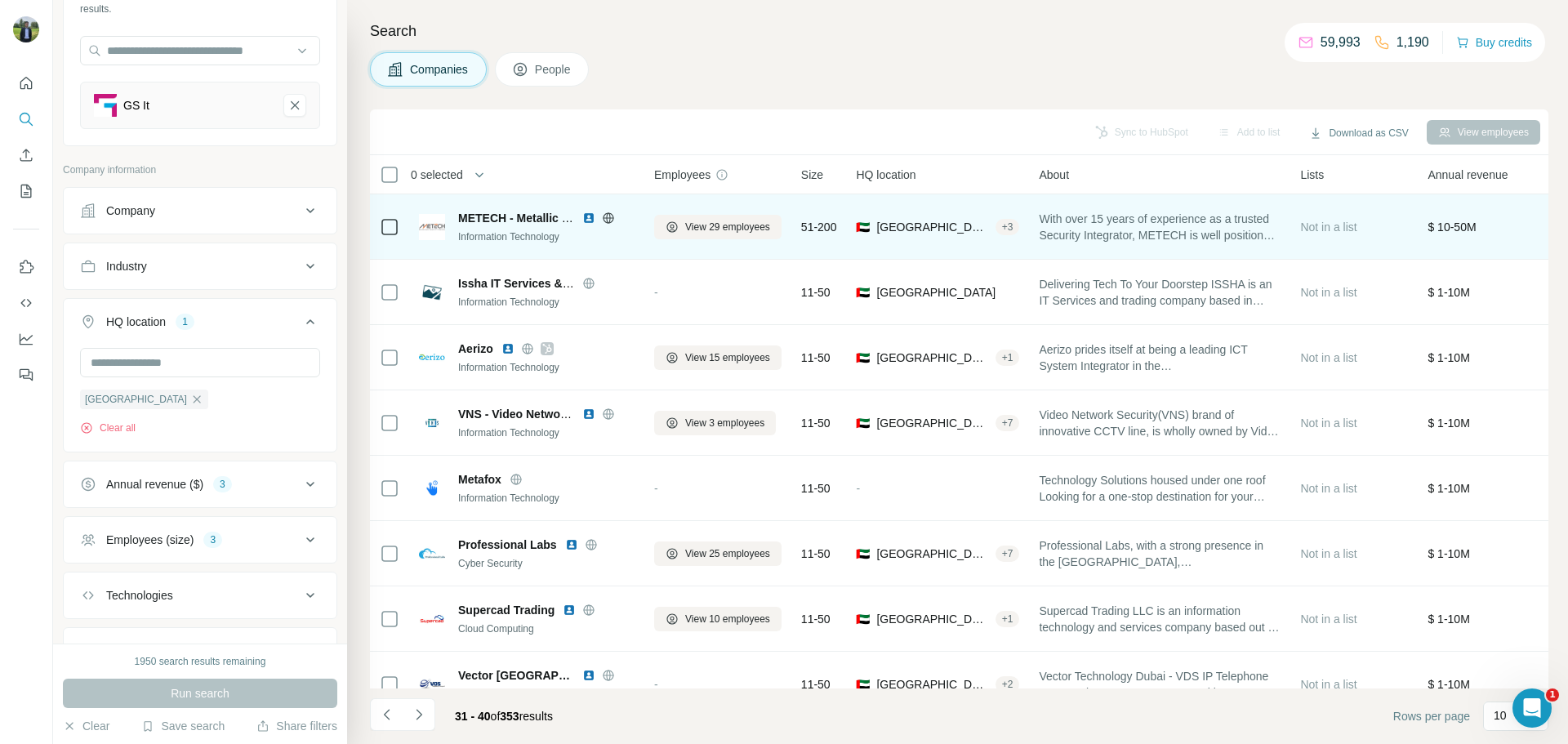
click at [586, 217] on img at bounding box center [589, 218] width 13 height 13
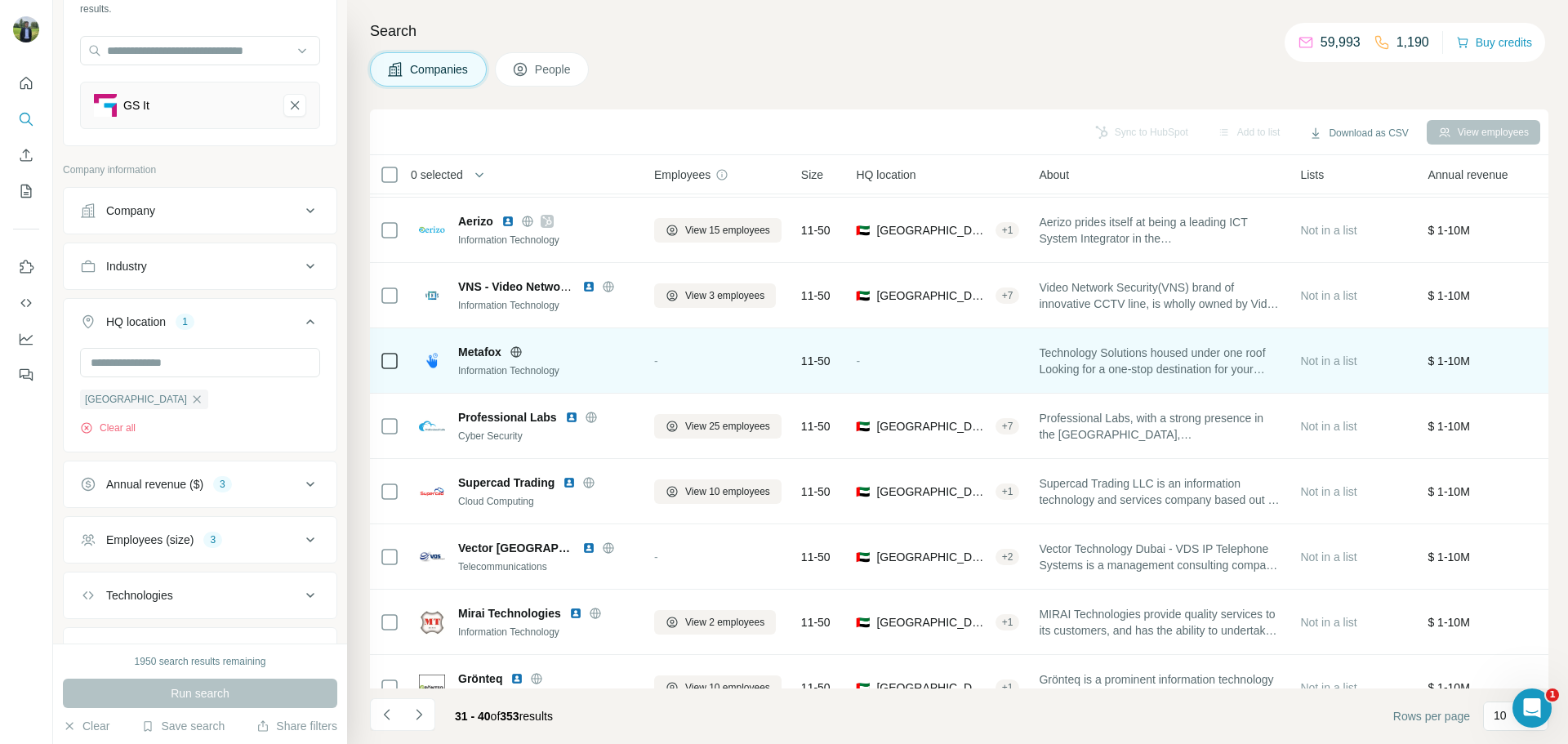
scroll to position [130, 0]
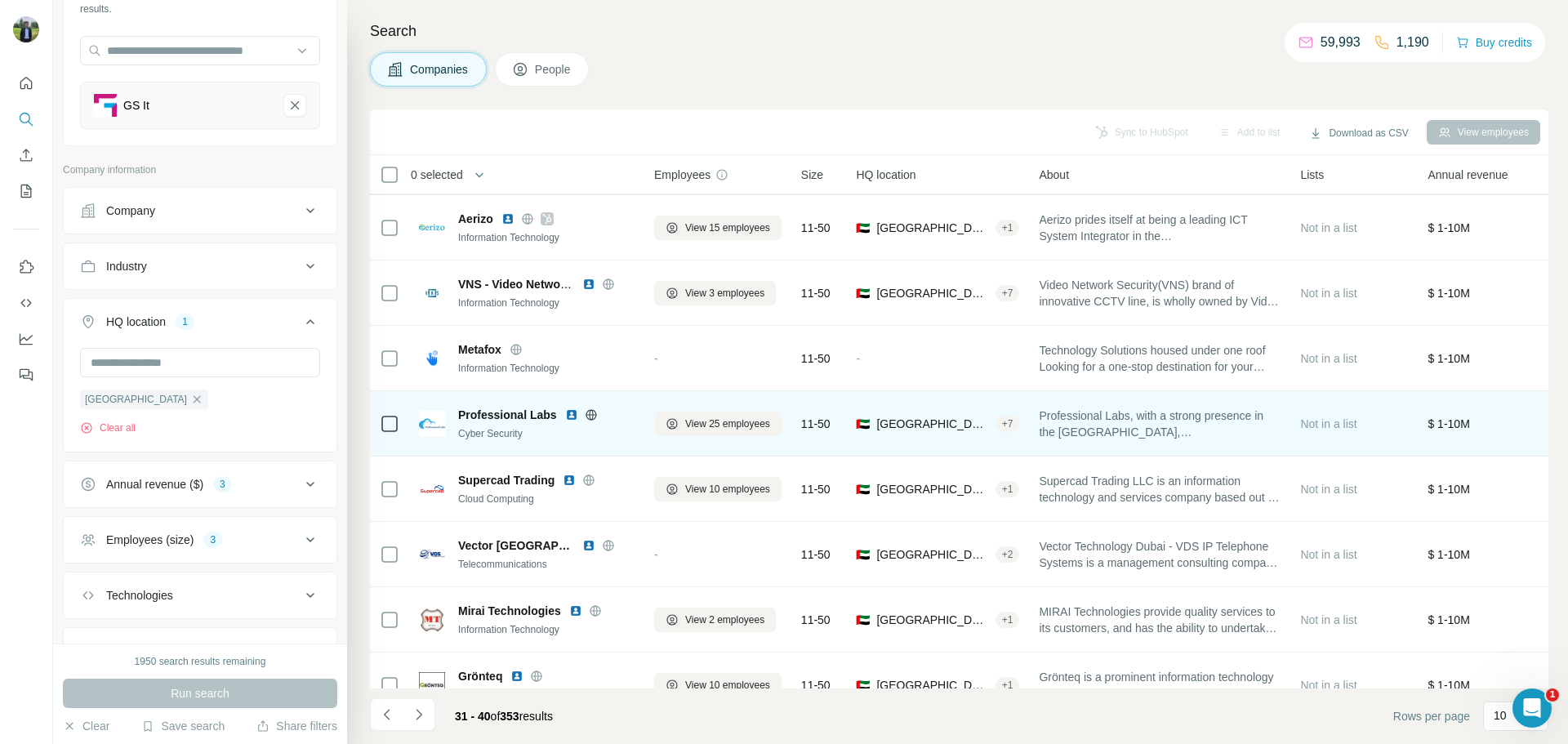
click at [568, 415] on img at bounding box center [572, 415] width 13 height 13
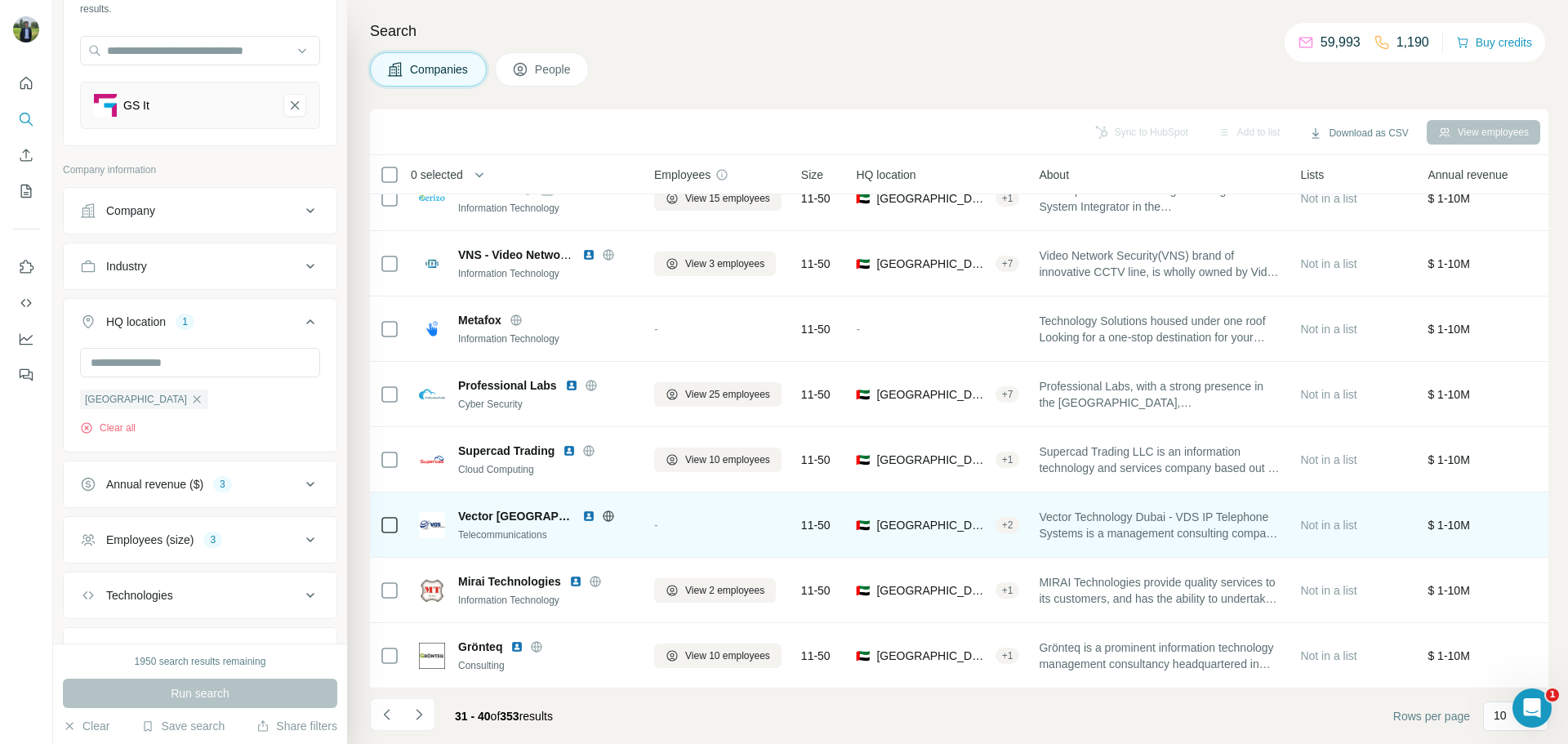
click at [582, 509] on img at bounding box center [589, 516] width 13 height 13
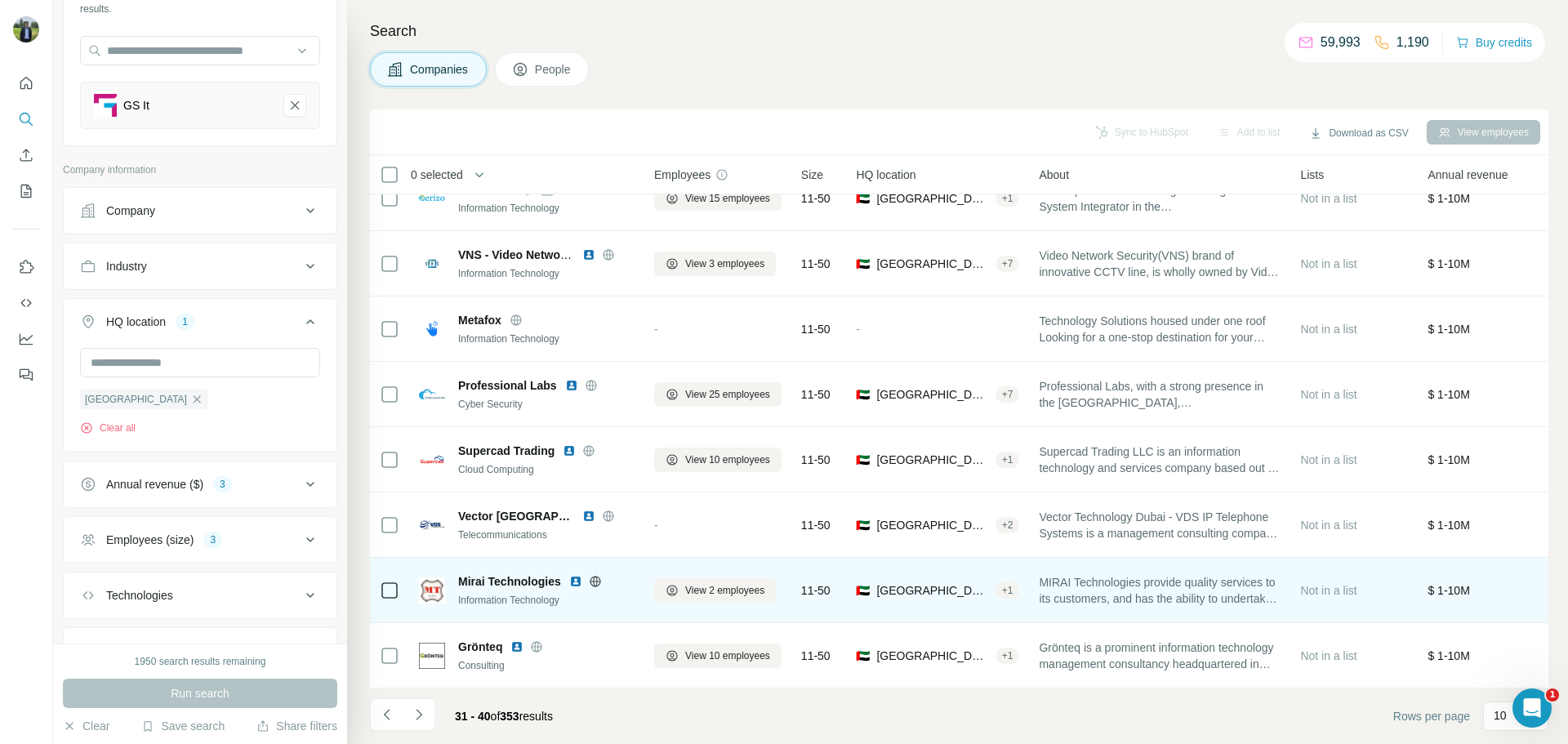
click at [577, 575] on img at bounding box center [576, 581] width 13 height 13
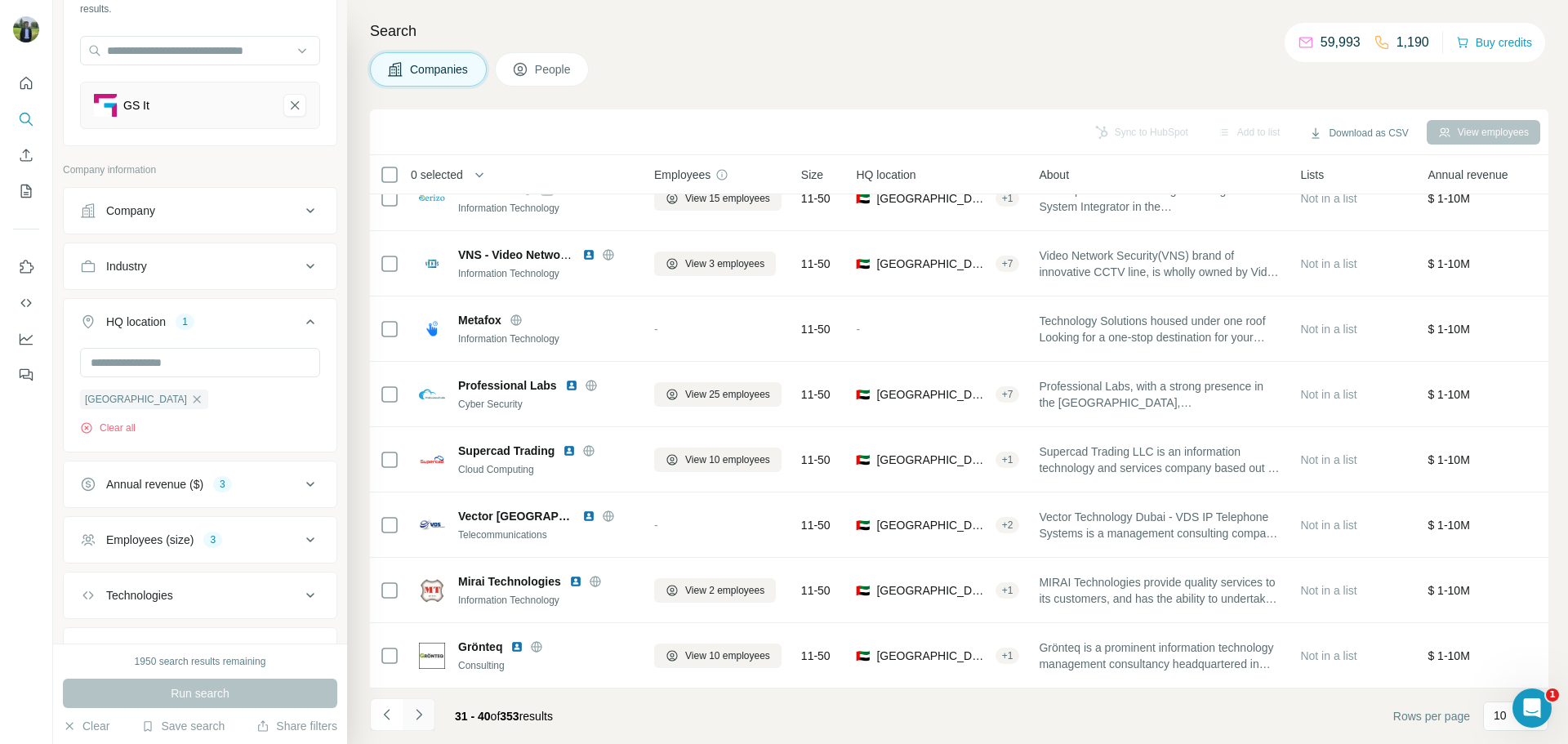
click at [418, 716] on icon "Navigate to next page" at bounding box center [419, 714] width 16 height 16
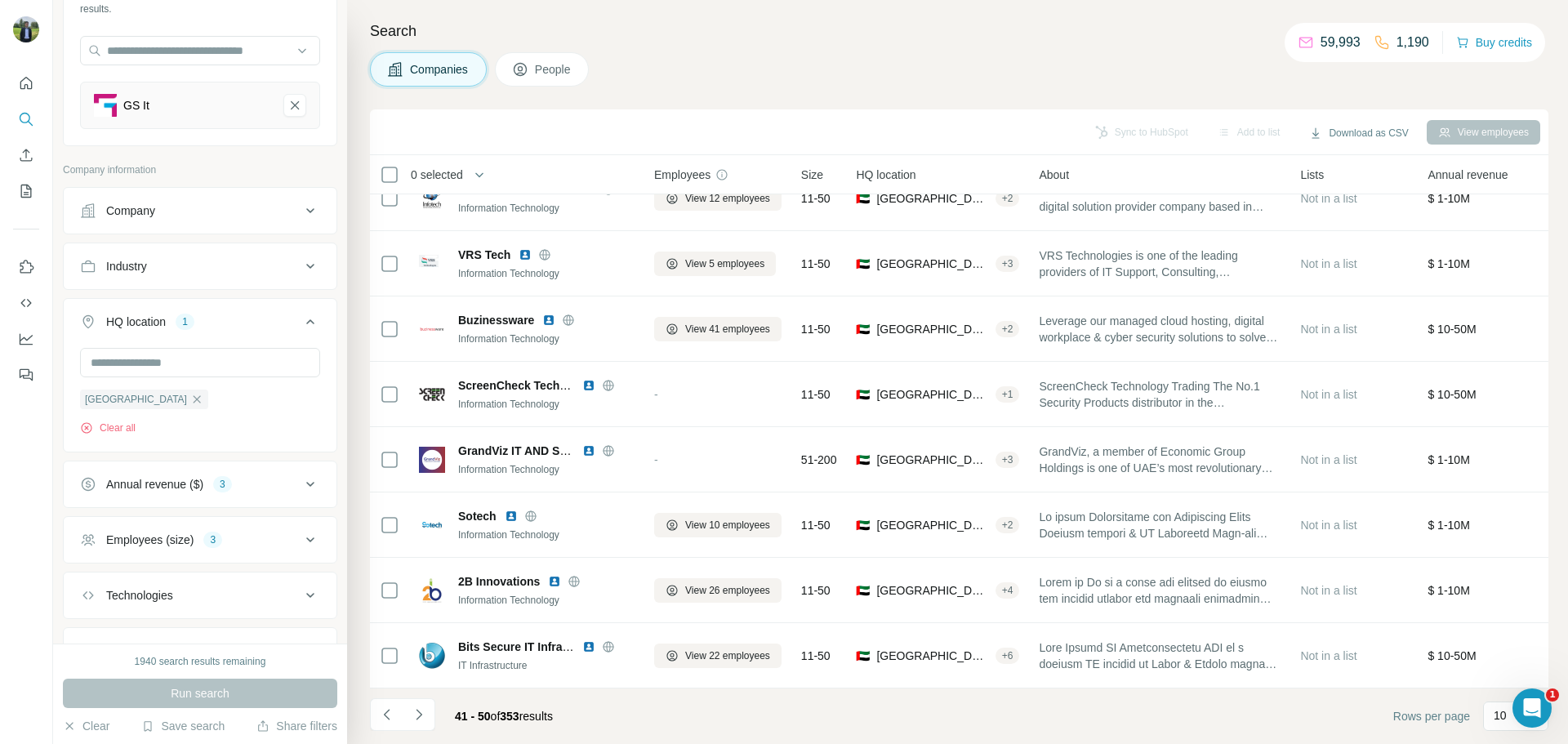
scroll to position [0, 0]
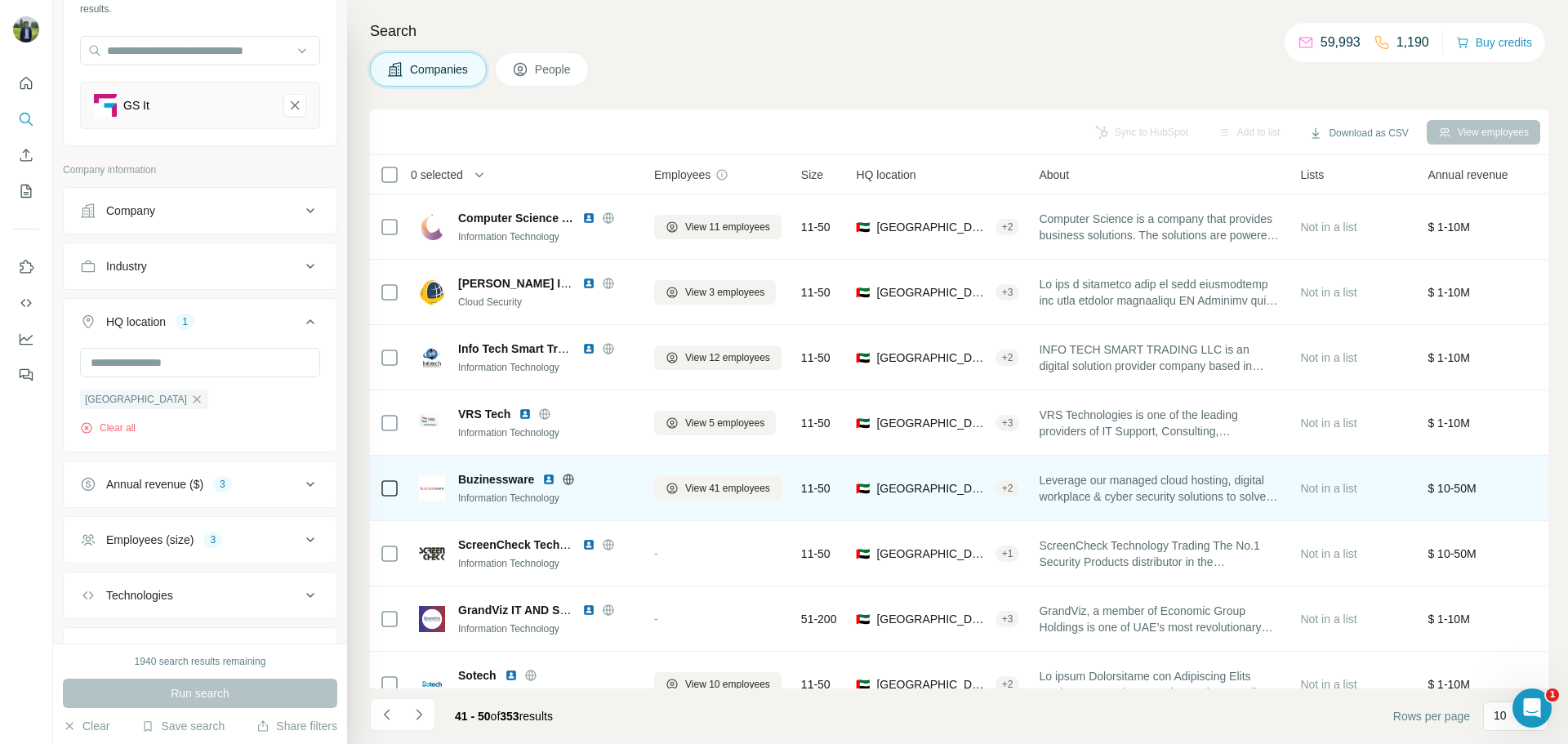
click at [547, 480] on img at bounding box center [549, 479] width 13 height 13
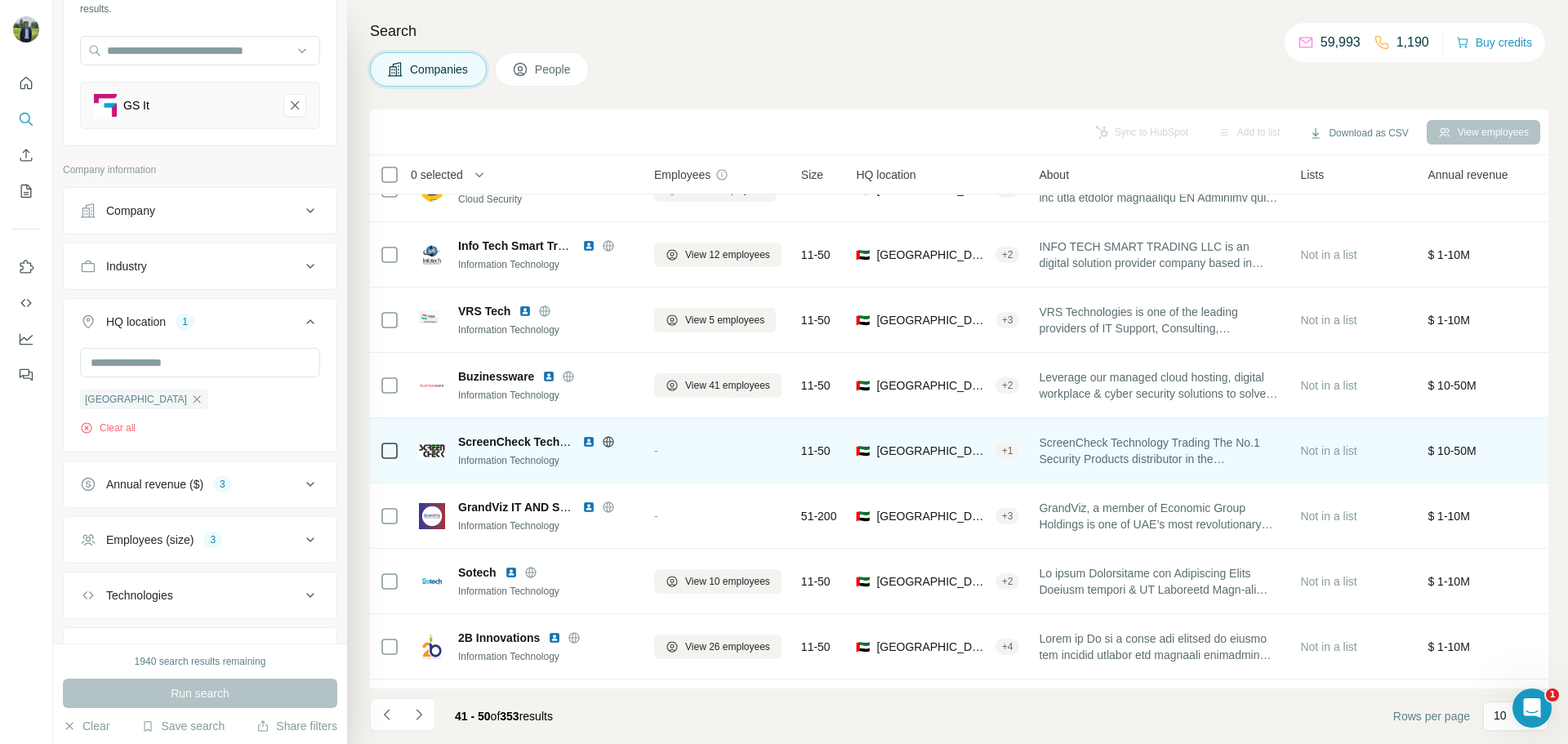
scroll to position [104, 0]
click at [585, 443] on img at bounding box center [589, 441] width 13 height 13
click at [585, 441] on img at bounding box center [589, 441] width 13 height 13
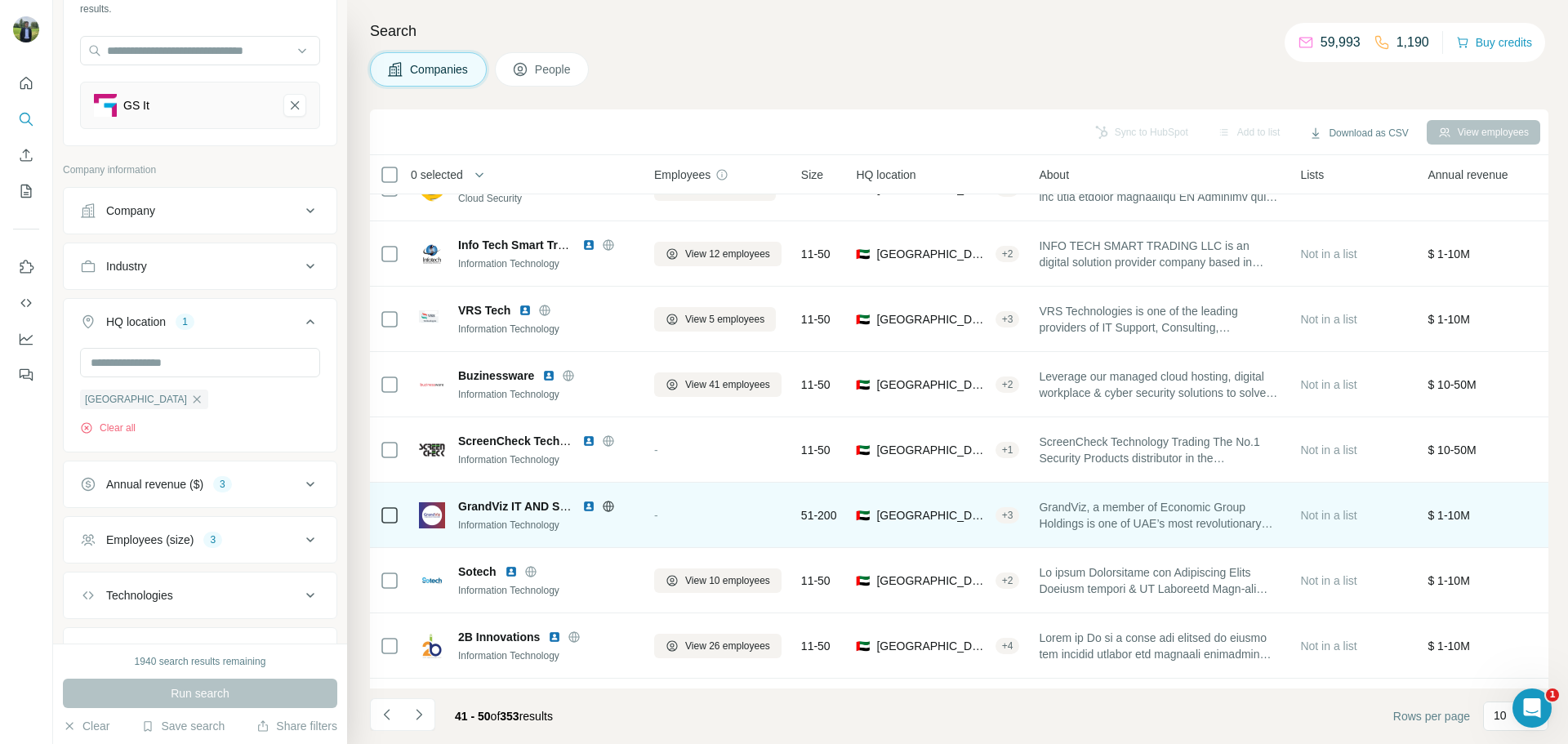
click at [593, 505] on img at bounding box center [589, 506] width 13 height 13
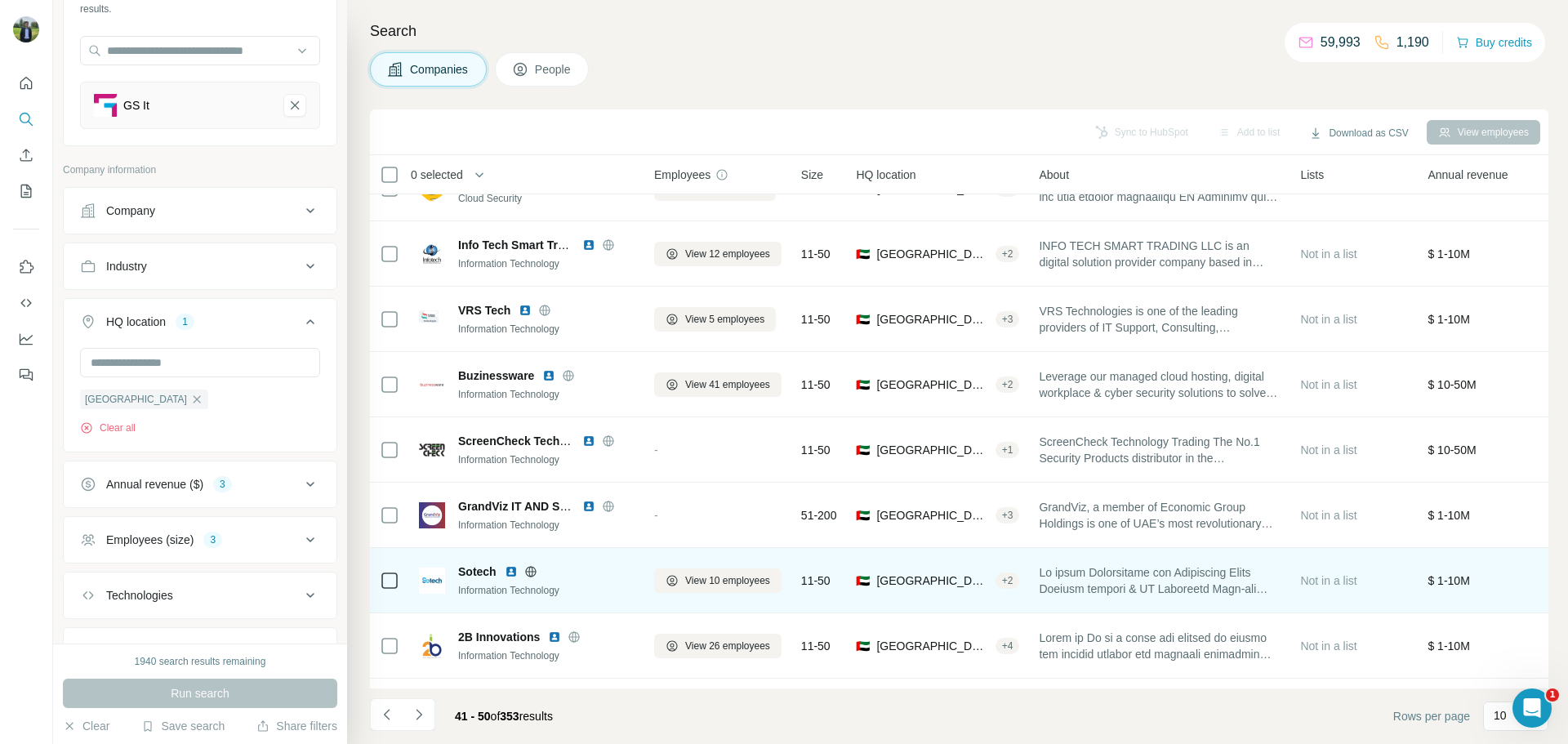
scroll to position [168, 0]
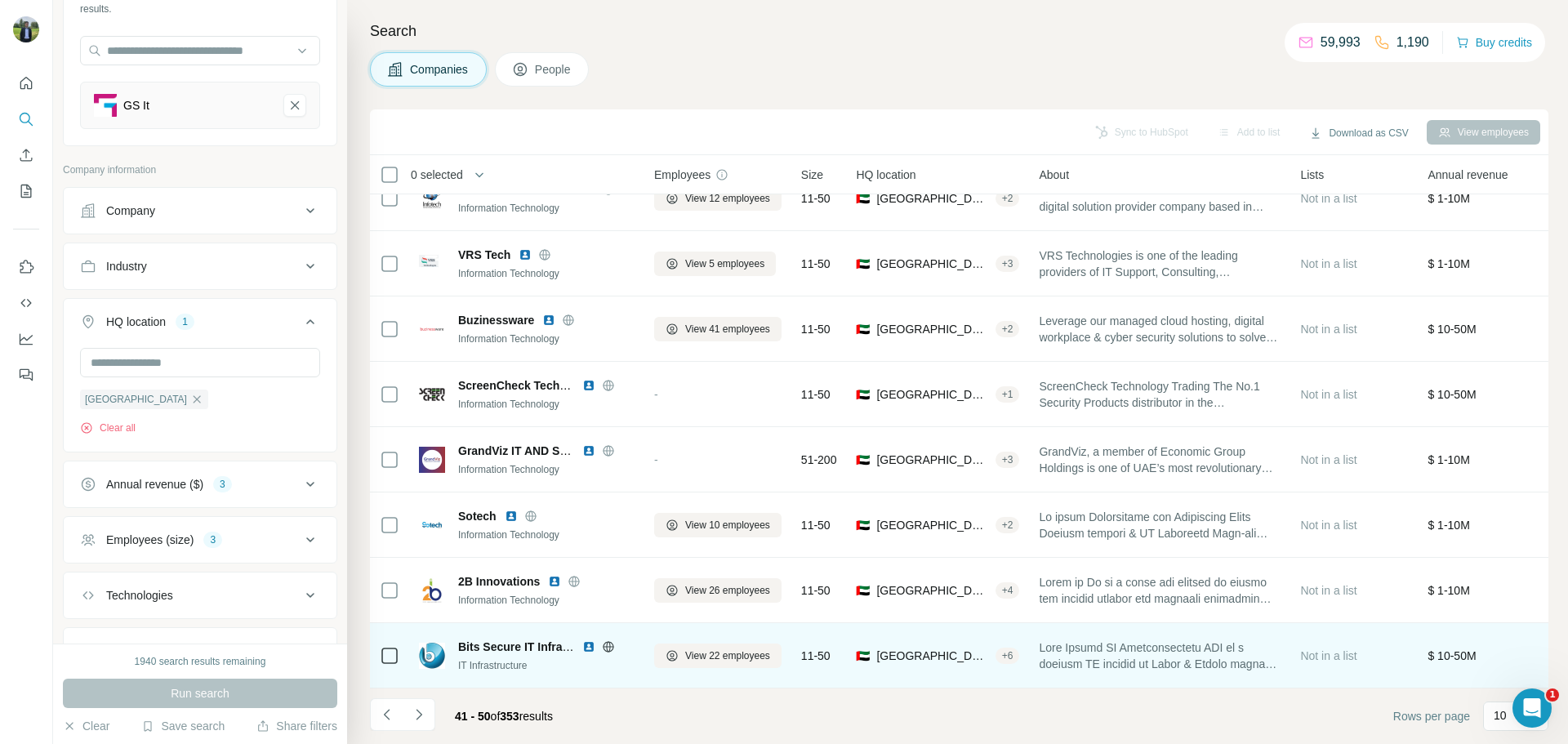
click at [591, 640] on img at bounding box center [589, 647] width 13 height 13
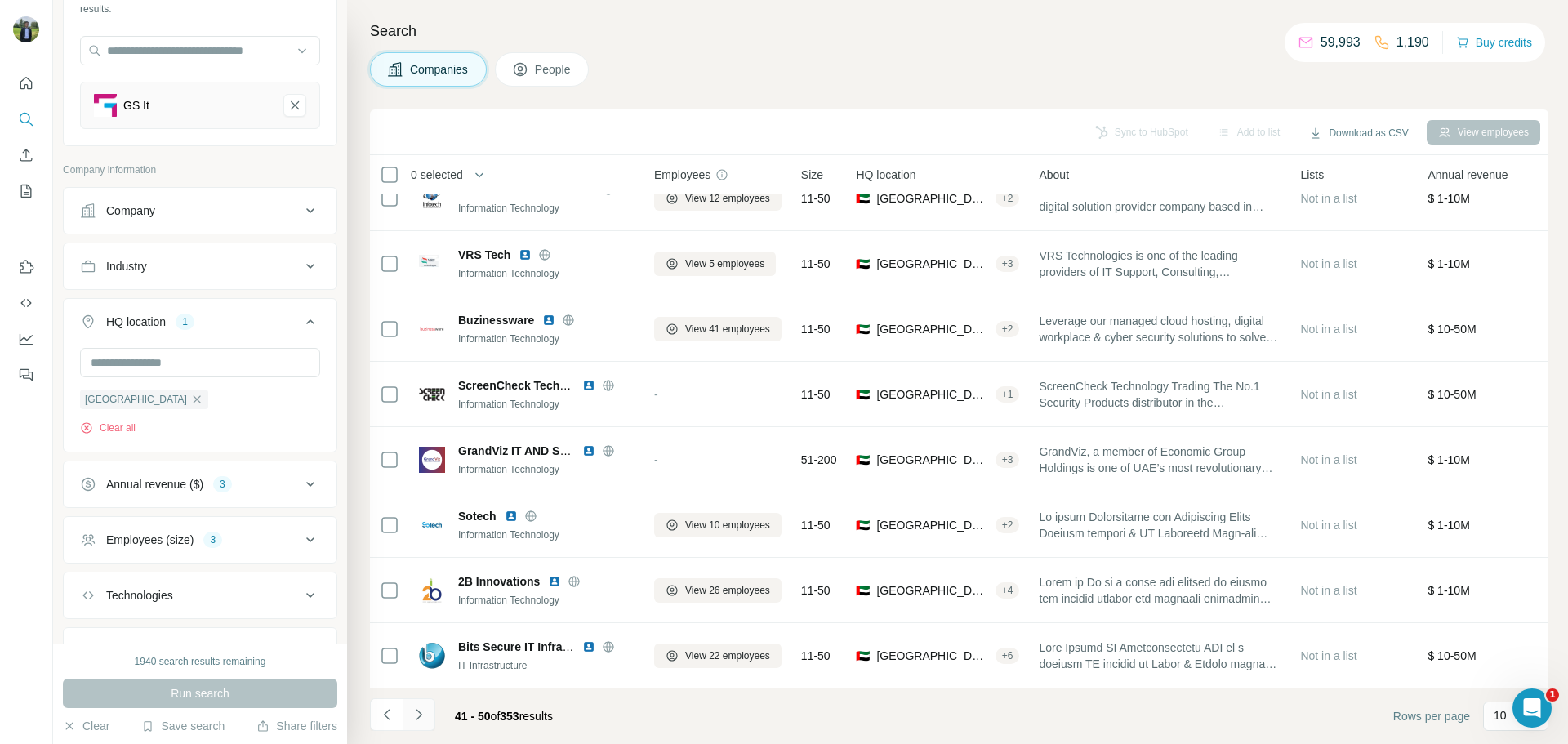
click at [424, 708] on icon "Navigate to next page" at bounding box center [419, 714] width 16 height 16
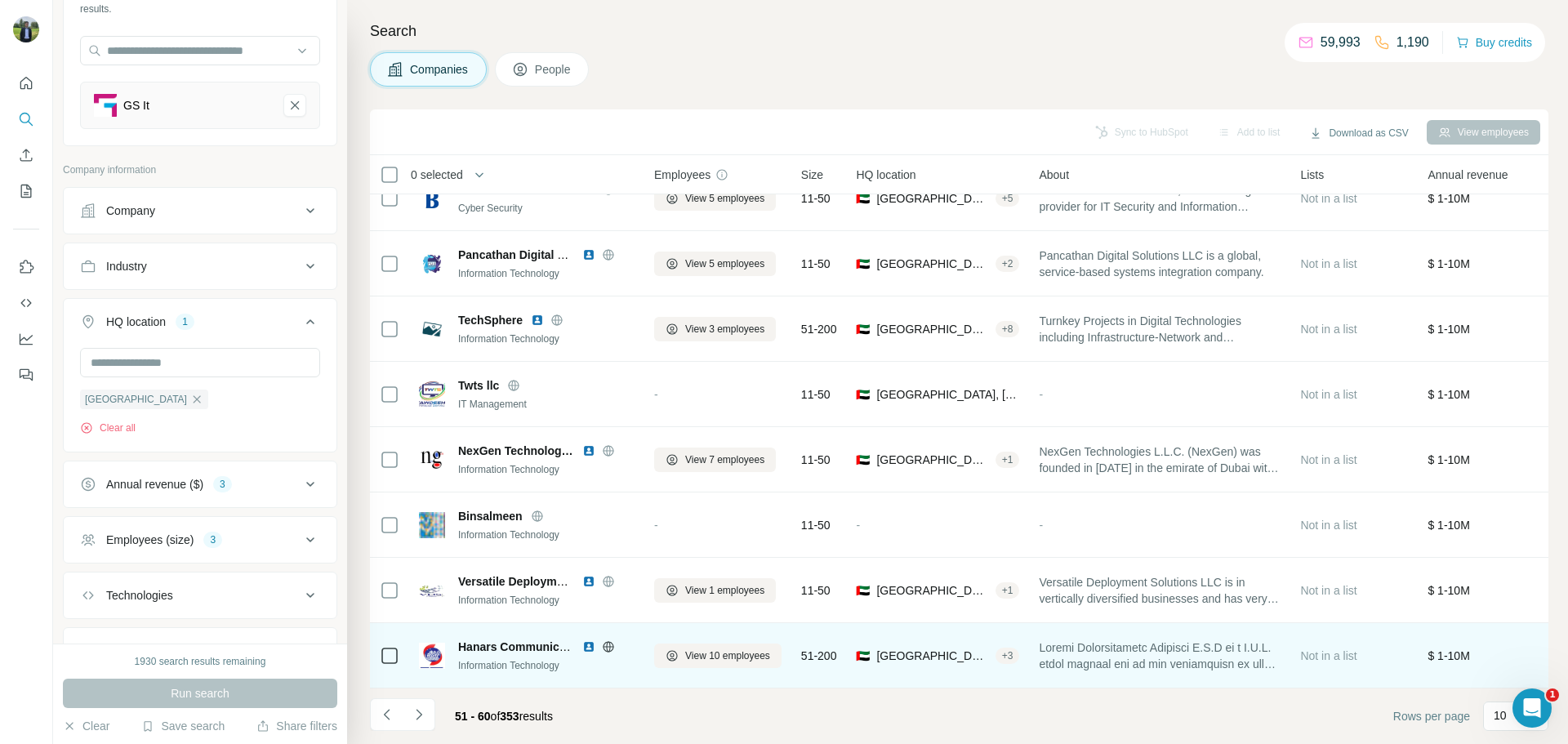
click at [586, 641] on img at bounding box center [589, 647] width 13 height 13
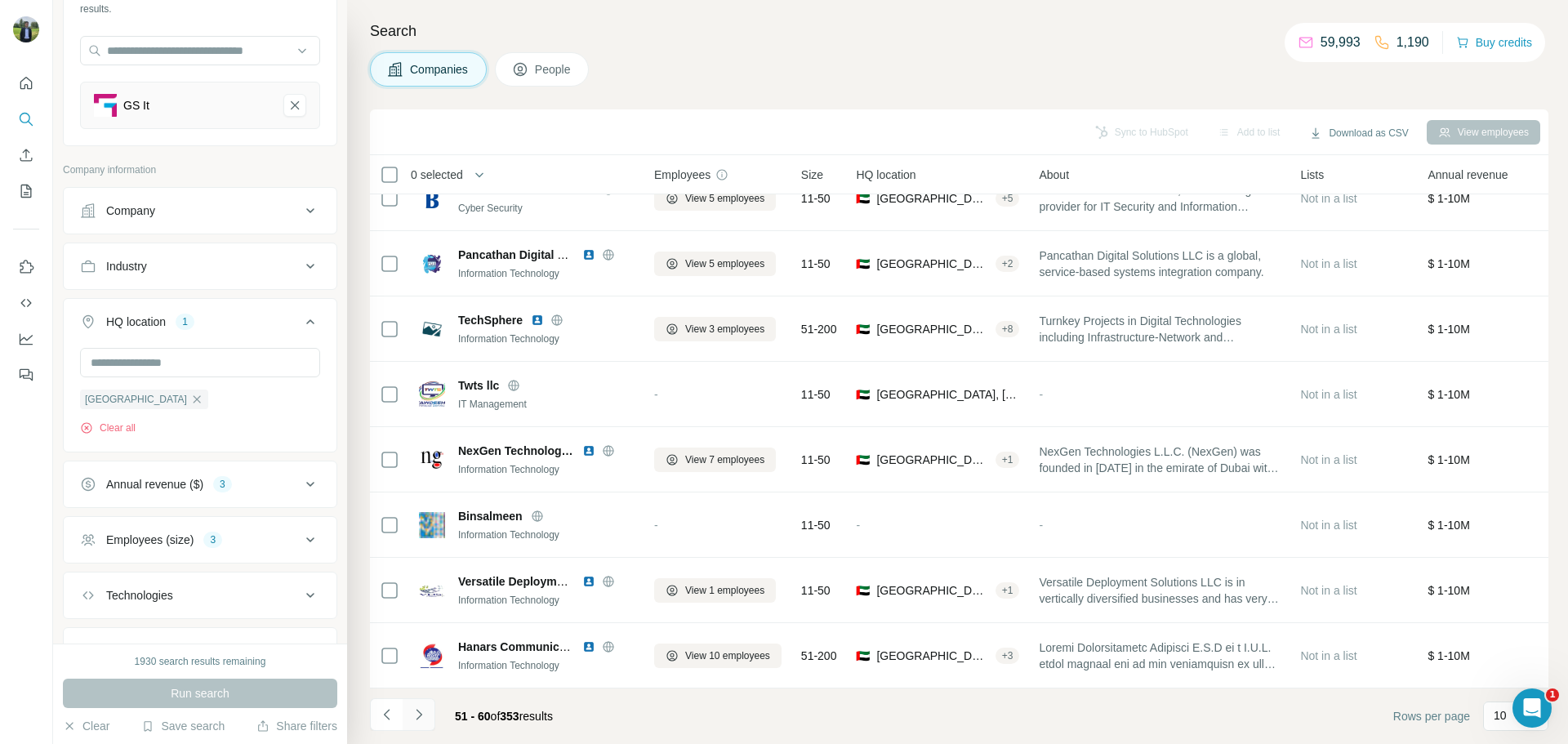
click at [425, 712] on icon "Navigate to next page" at bounding box center [419, 714] width 16 height 16
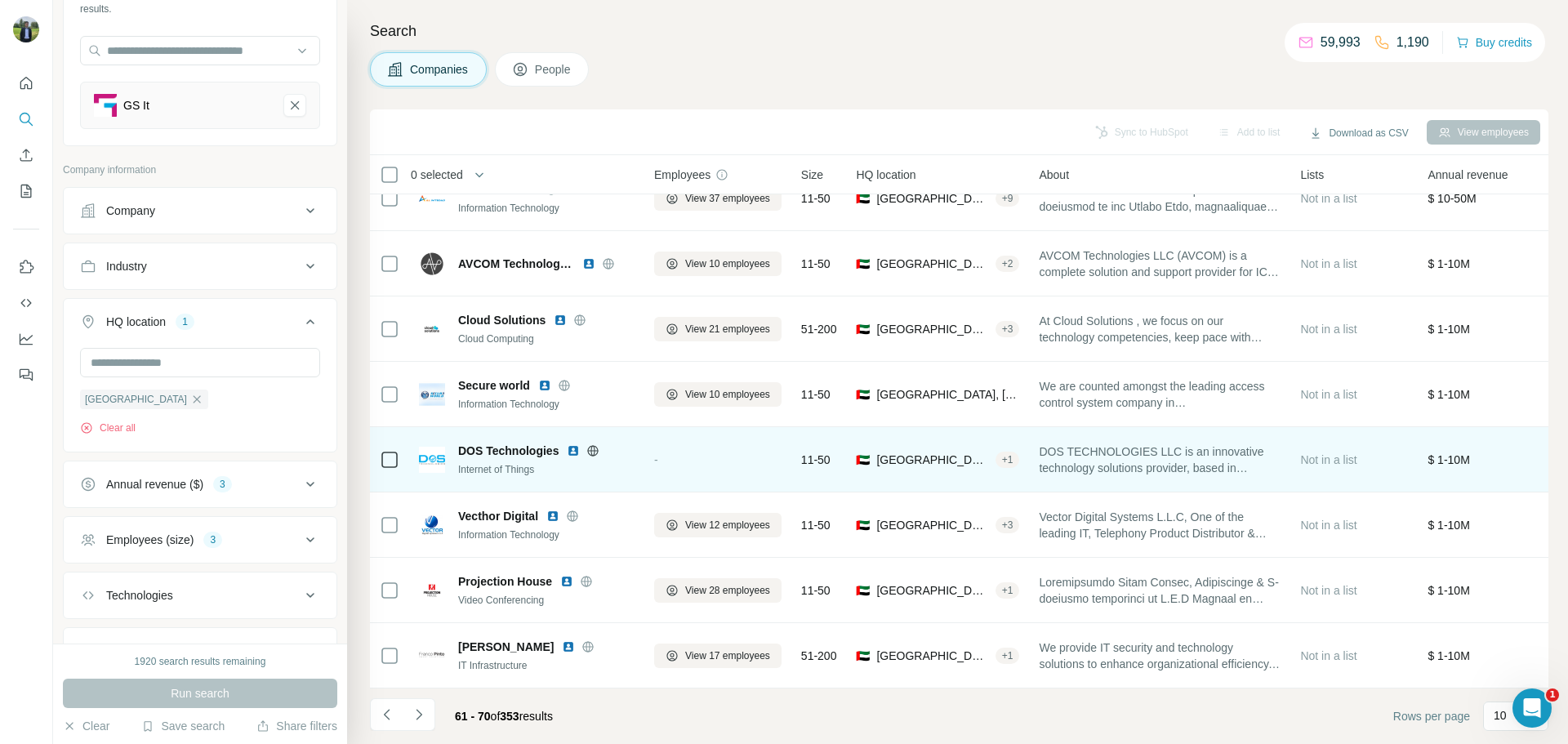
scroll to position [0, 0]
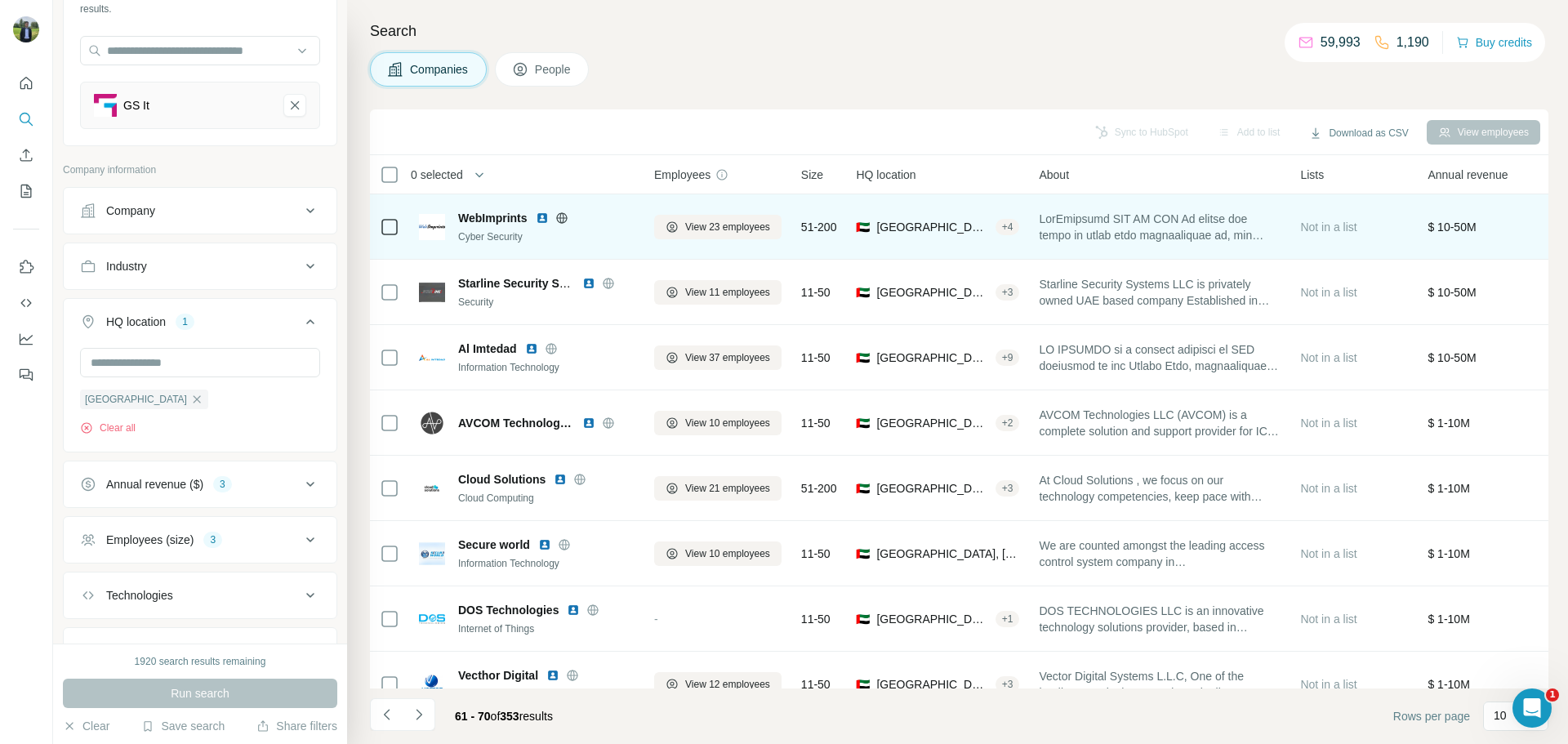
click at [540, 217] on img at bounding box center [543, 218] width 13 height 13
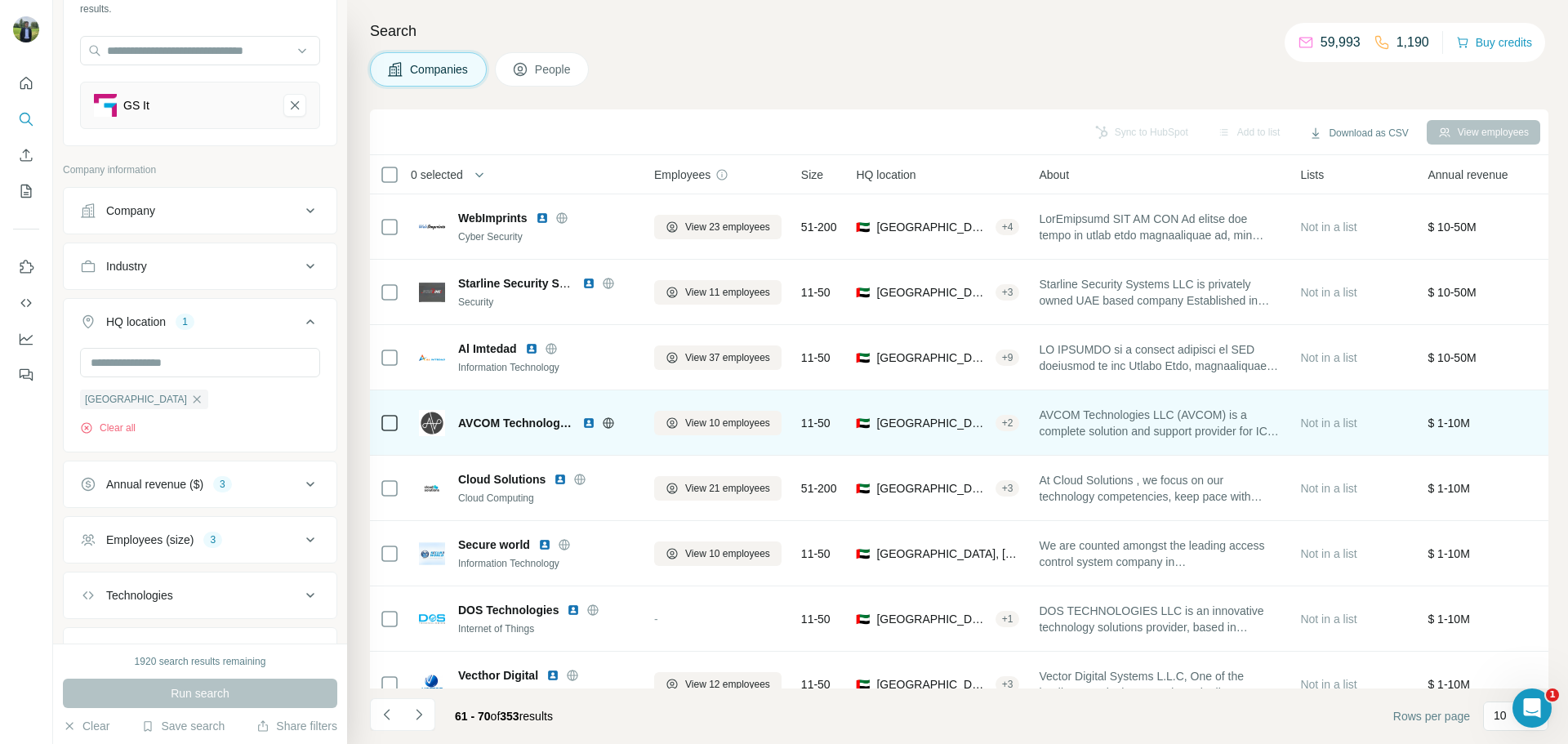
scroll to position [112, 0]
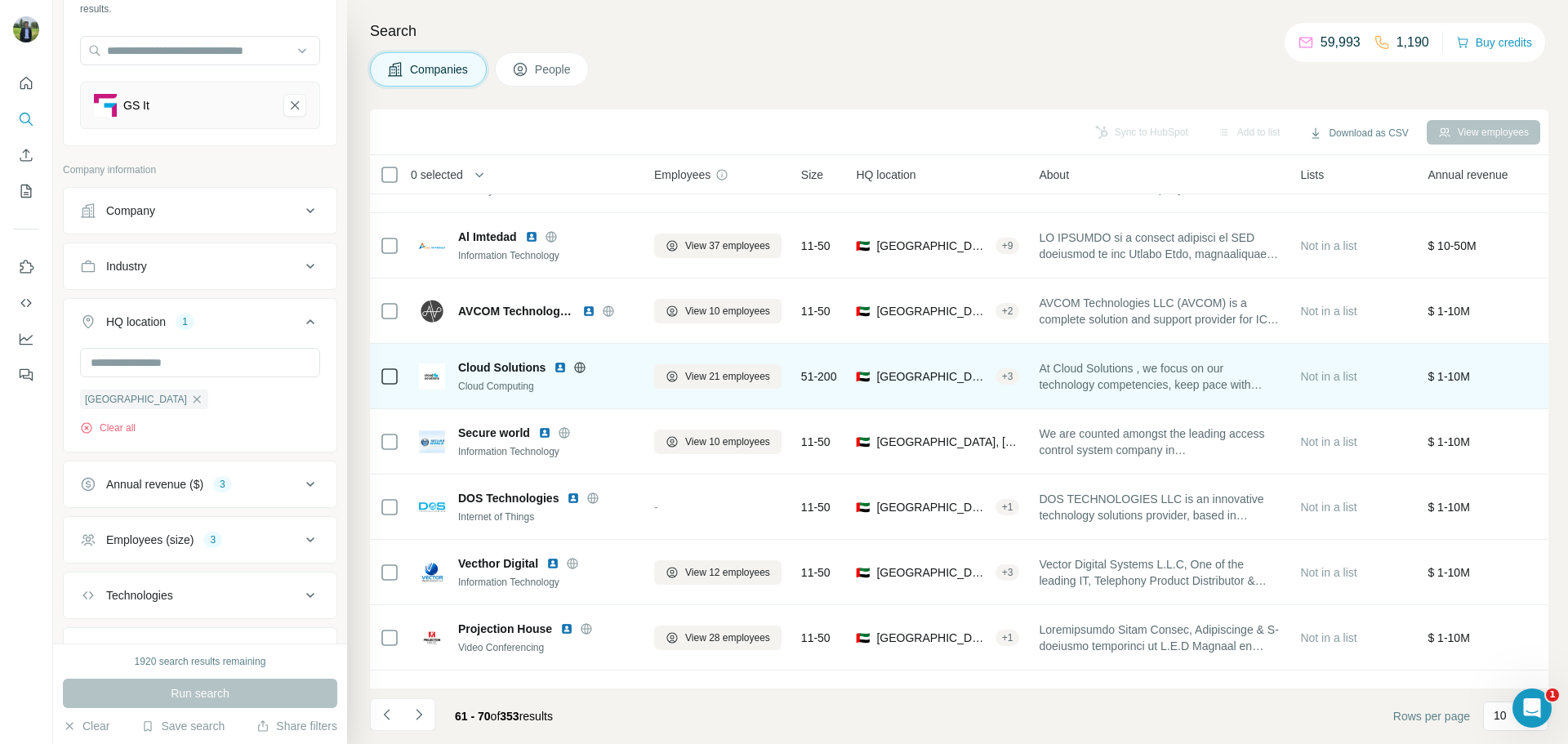
click at [561, 366] on img at bounding box center [561, 367] width 13 height 13
